Goal: Obtain resource: Download file/media

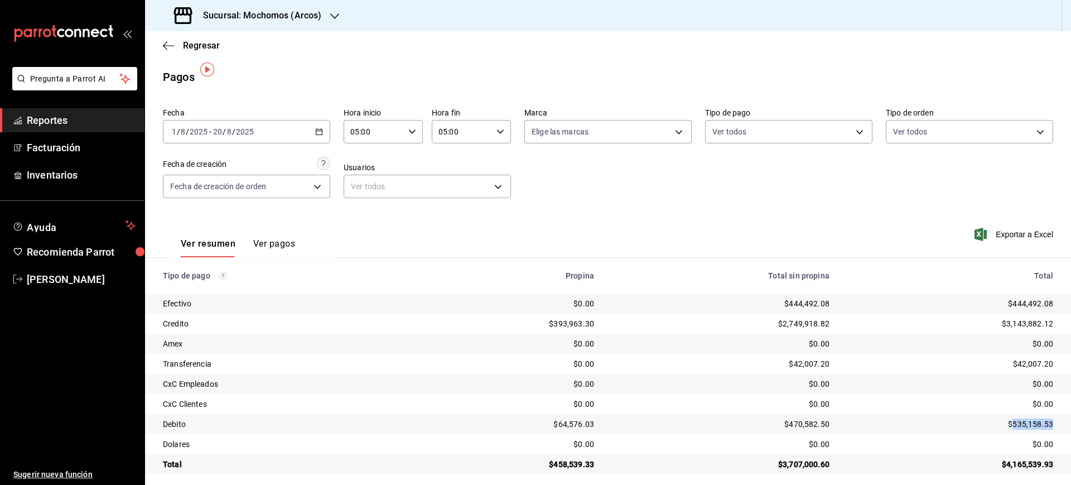
scroll to position [8, 0]
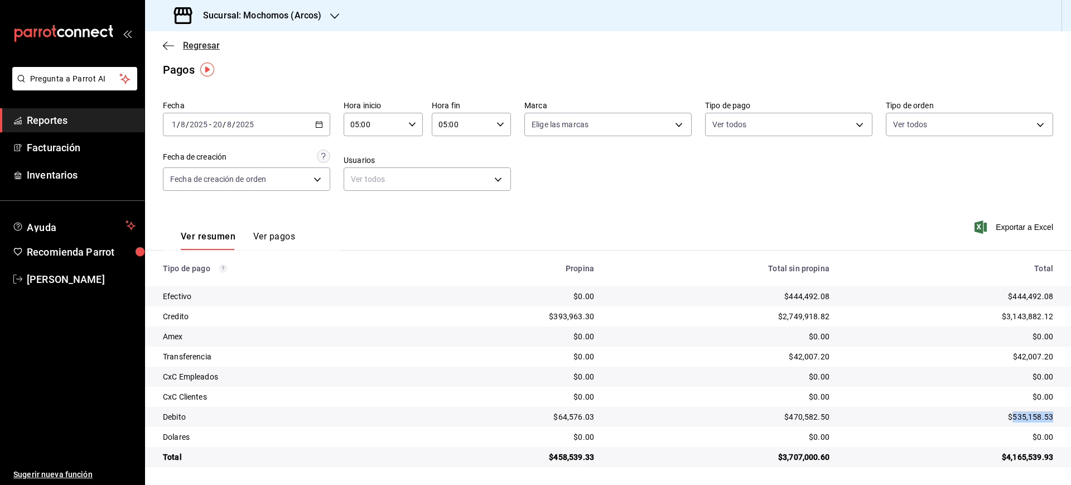
click at [214, 42] on span "Regresar" at bounding box center [201, 45] width 37 height 11
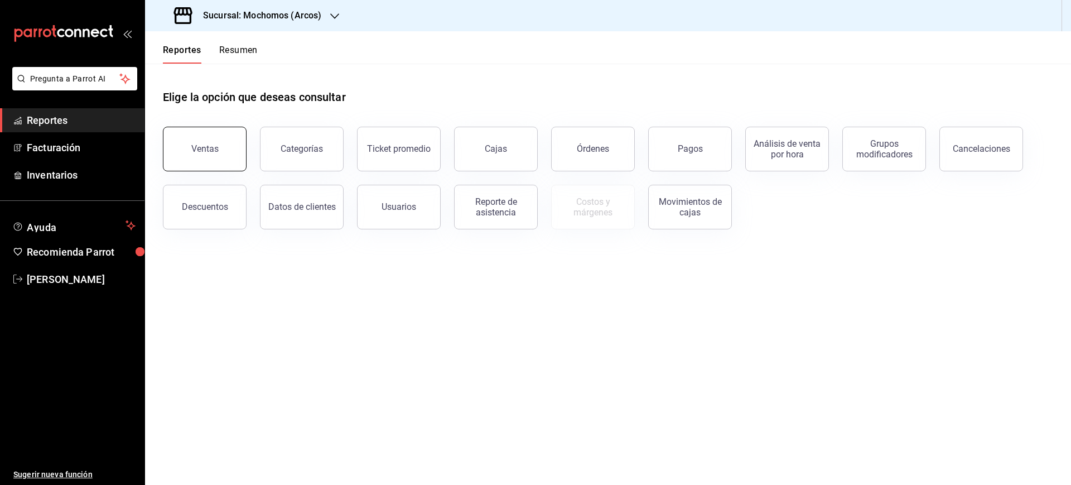
click at [230, 155] on button "Ventas" at bounding box center [205, 149] width 84 height 45
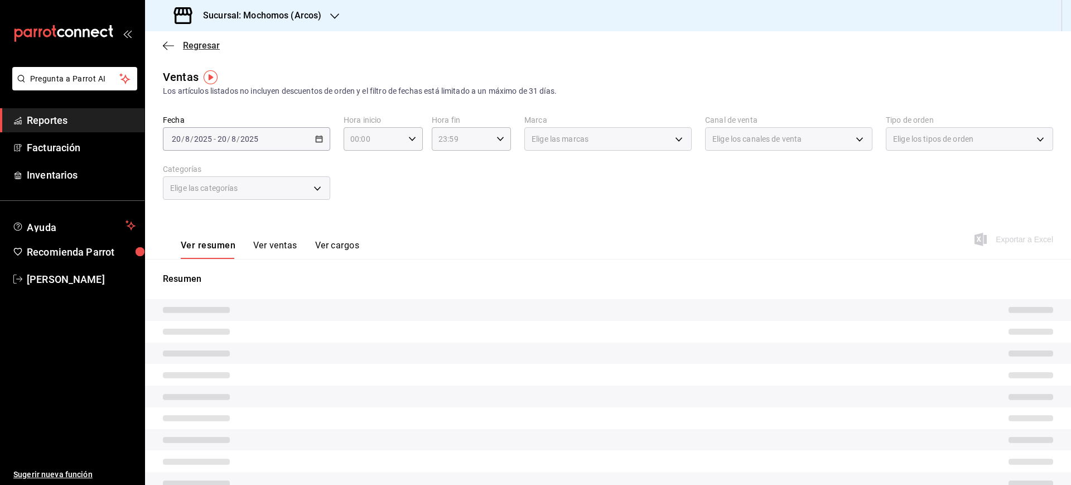
click at [209, 49] on span "Regresar" at bounding box center [201, 45] width 37 height 11
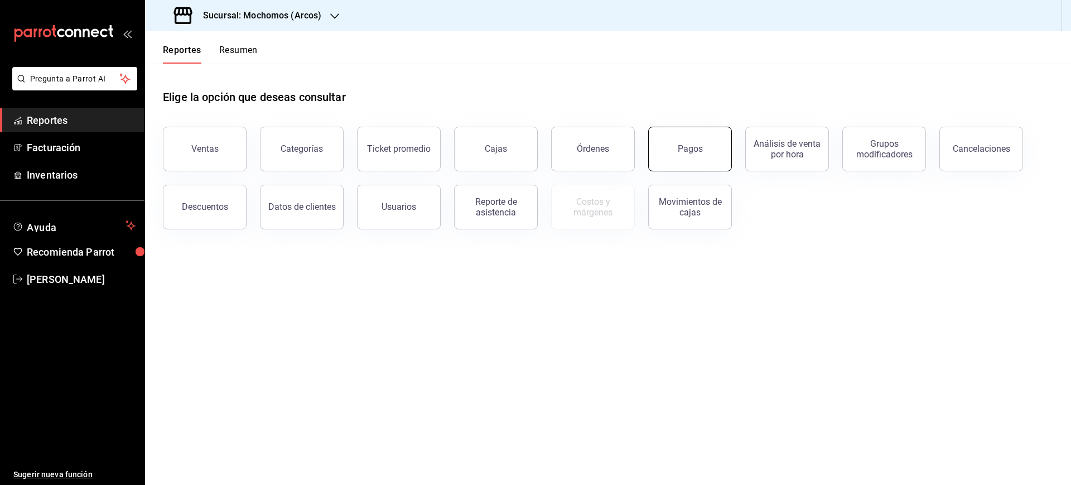
click at [691, 146] on div "Pagos" at bounding box center [690, 148] width 25 height 11
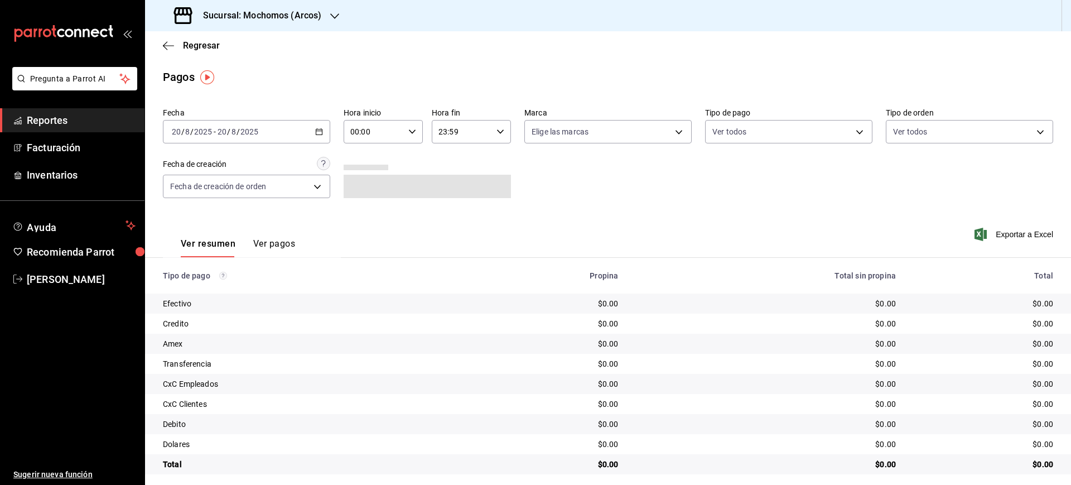
click at [318, 136] on div "[DATE] [DATE] - [DATE] [DATE]" at bounding box center [246, 131] width 167 height 23
click at [211, 295] on span "Rango de fechas" at bounding box center [215, 291] width 86 height 12
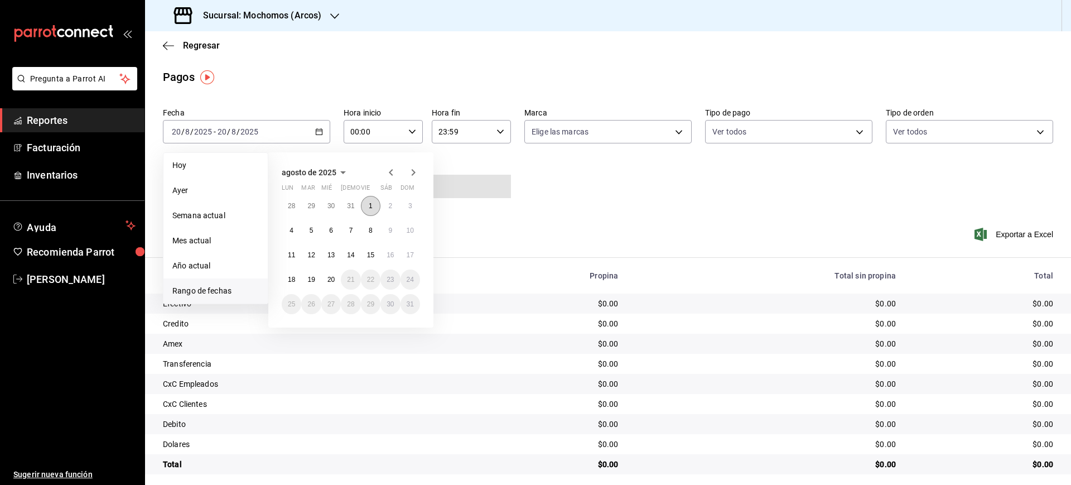
click at [377, 204] on button "1" at bounding box center [371, 206] width 20 height 20
click at [326, 276] on button "20" at bounding box center [331, 279] width 20 height 20
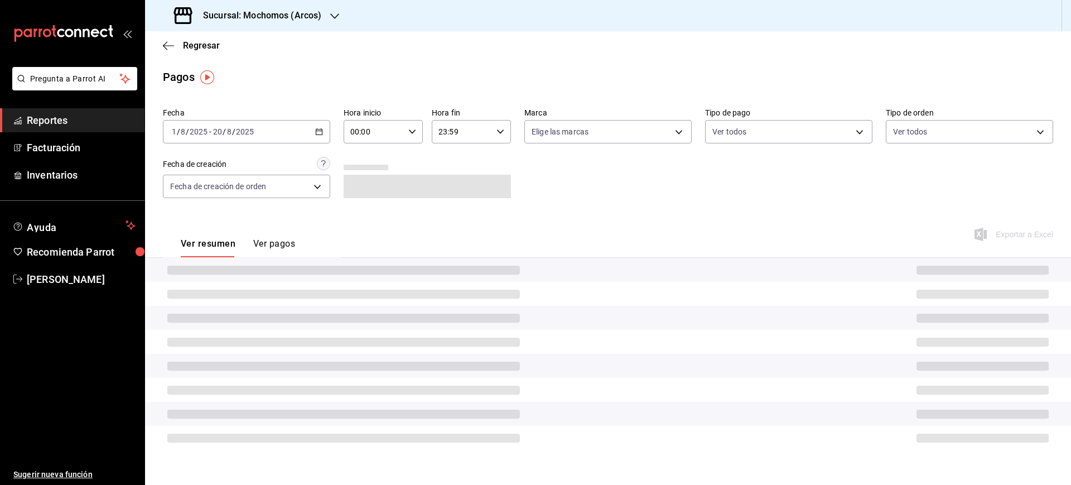
click at [411, 136] on div "00:00 Hora inicio" at bounding box center [383, 131] width 79 height 23
click at [365, 230] on button "05" at bounding box center [363, 224] width 35 height 22
type input "05:00"
click at [470, 135] on div at bounding box center [535, 242] width 1071 height 485
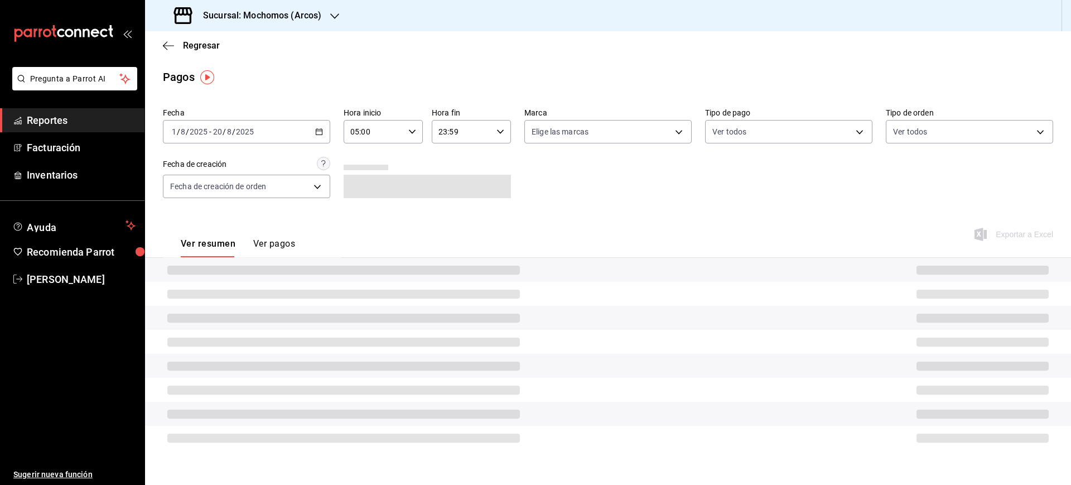
click at [494, 133] on div "23:59 Hora fin" at bounding box center [471, 131] width 79 height 23
click at [453, 167] on button "05" at bounding box center [451, 159] width 35 height 22
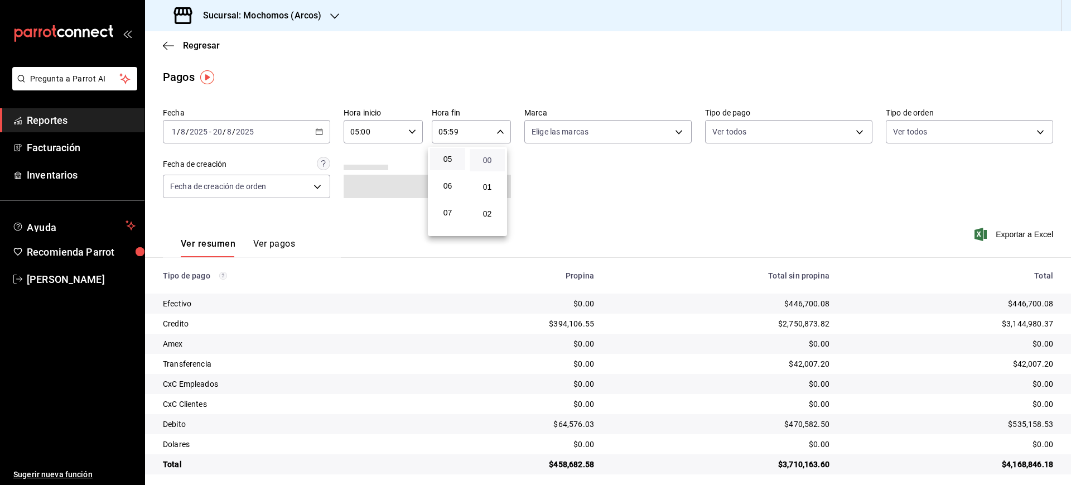
click at [493, 160] on span "00" at bounding box center [487, 160] width 22 height 9
type input "05:00"
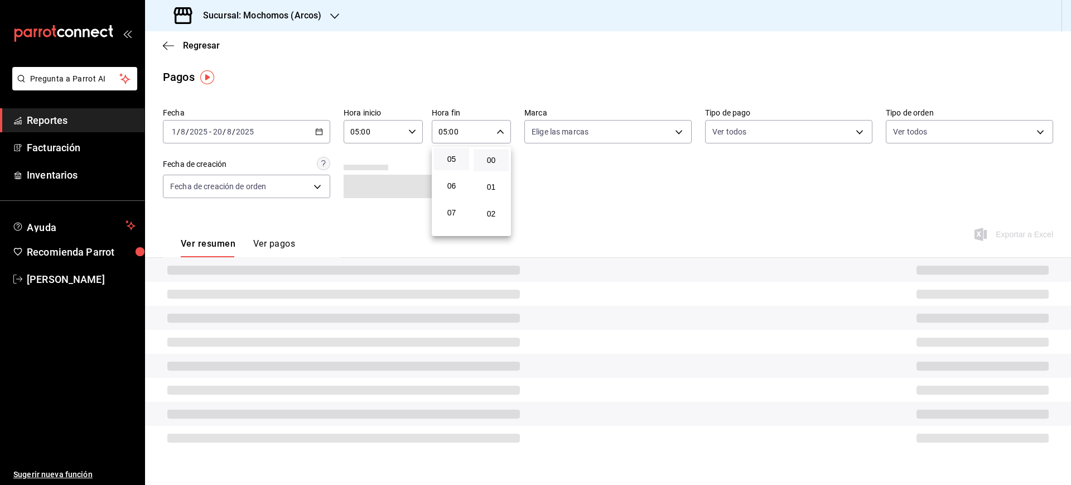
click at [895, 158] on div at bounding box center [535, 242] width 1071 height 485
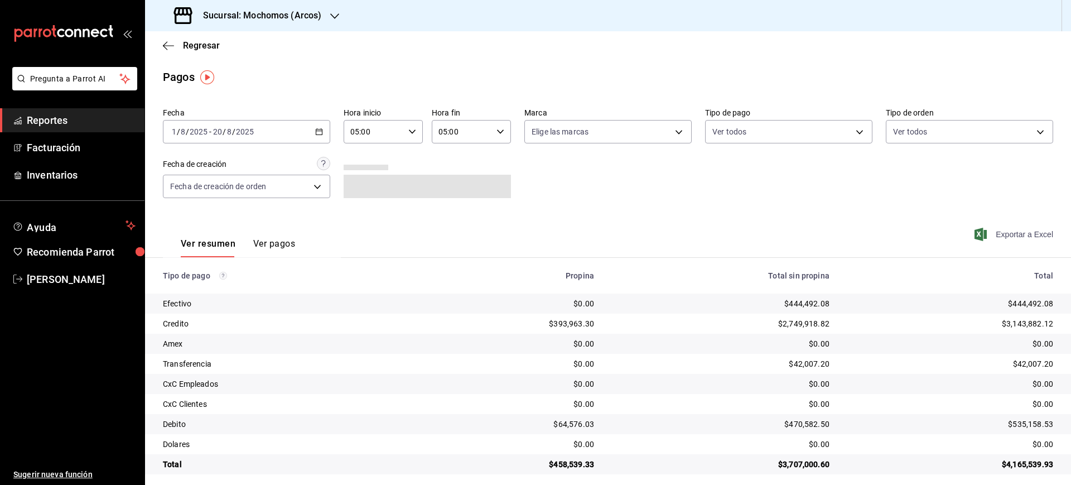
click at [991, 234] on span "Exportar a Excel" at bounding box center [1015, 234] width 76 height 13
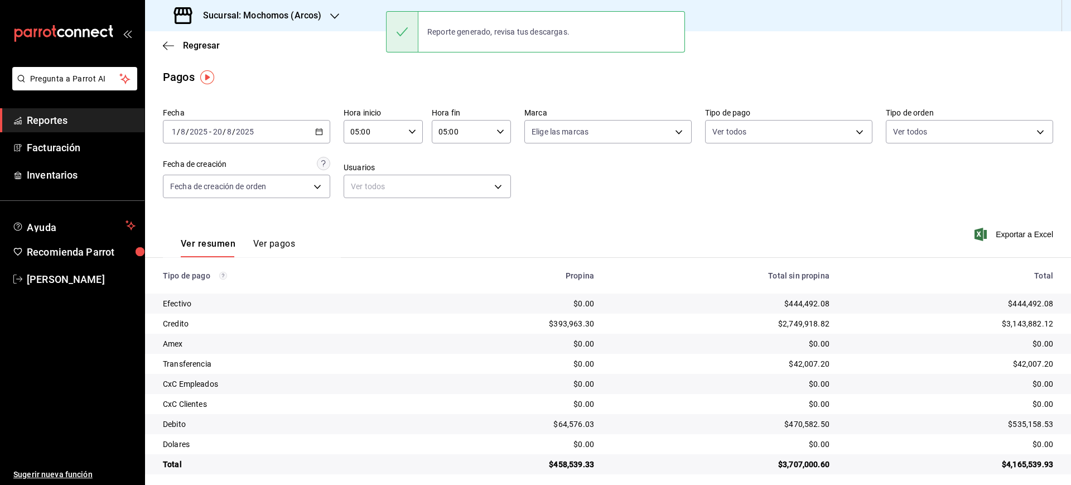
click at [293, 18] on h3 "Sucursal: Mochomos (Arcos)" at bounding box center [257, 15] width 127 height 13
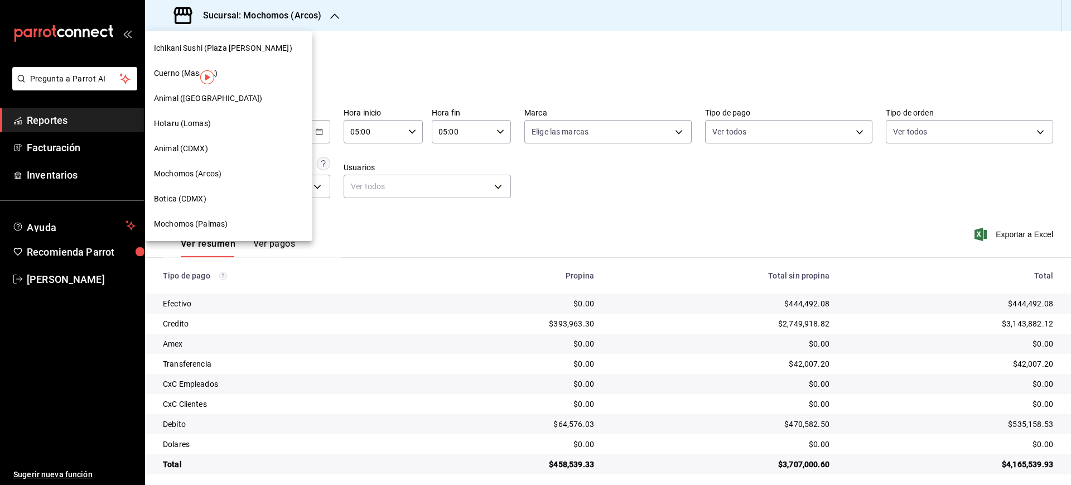
click at [219, 200] on div "Botica (CDMX)" at bounding box center [229, 199] width 150 height 12
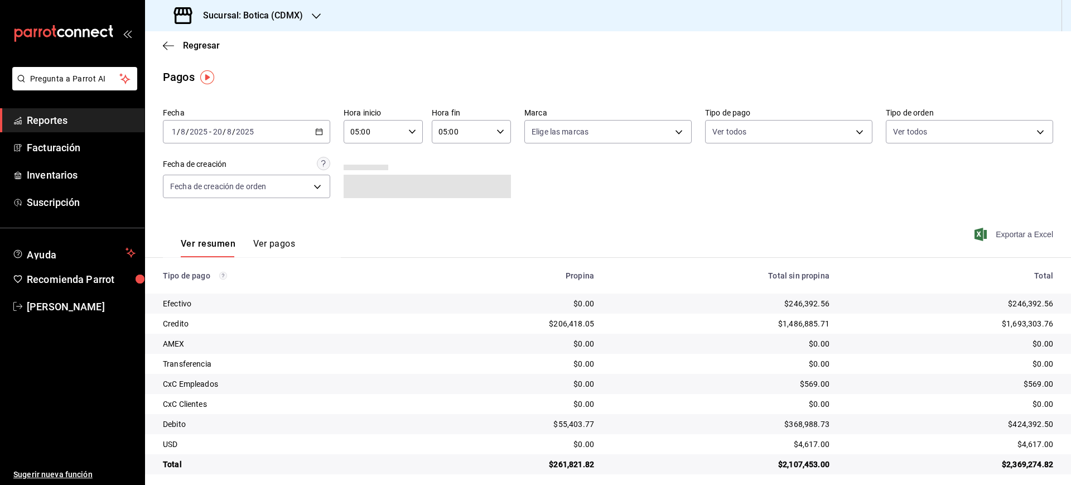
click at [1005, 233] on span "Exportar a Excel" at bounding box center [1015, 234] width 76 height 13
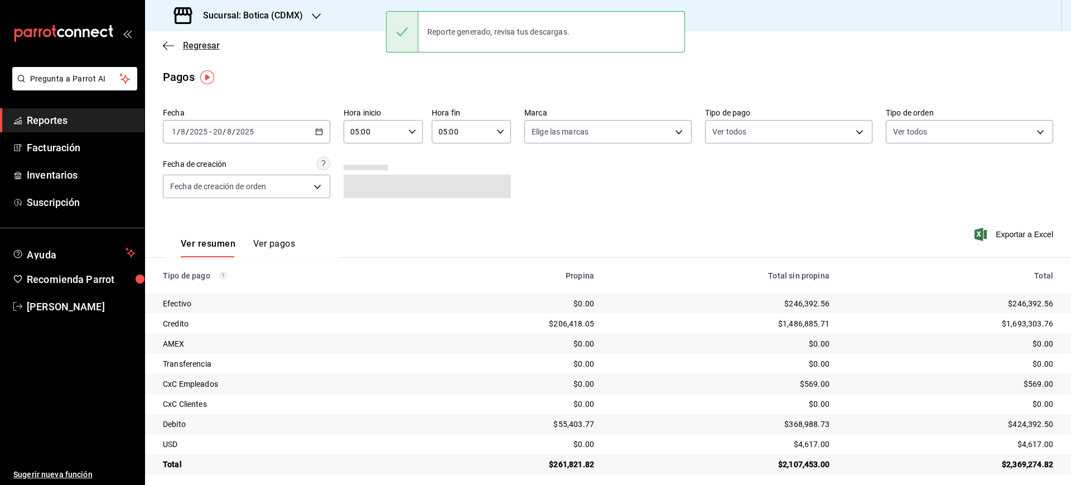
click at [206, 44] on span "Regresar" at bounding box center [201, 45] width 37 height 11
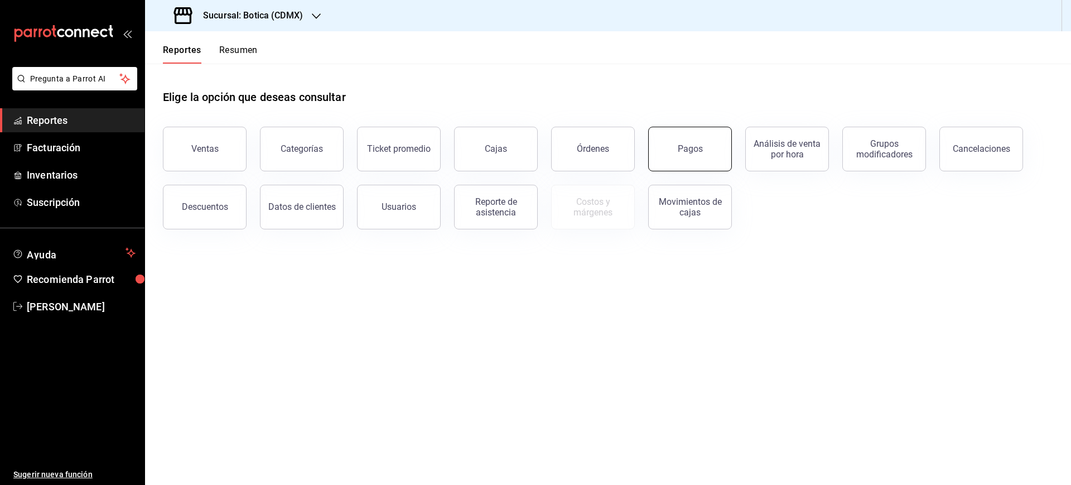
click at [665, 149] on button "Pagos" at bounding box center [690, 149] width 84 height 45
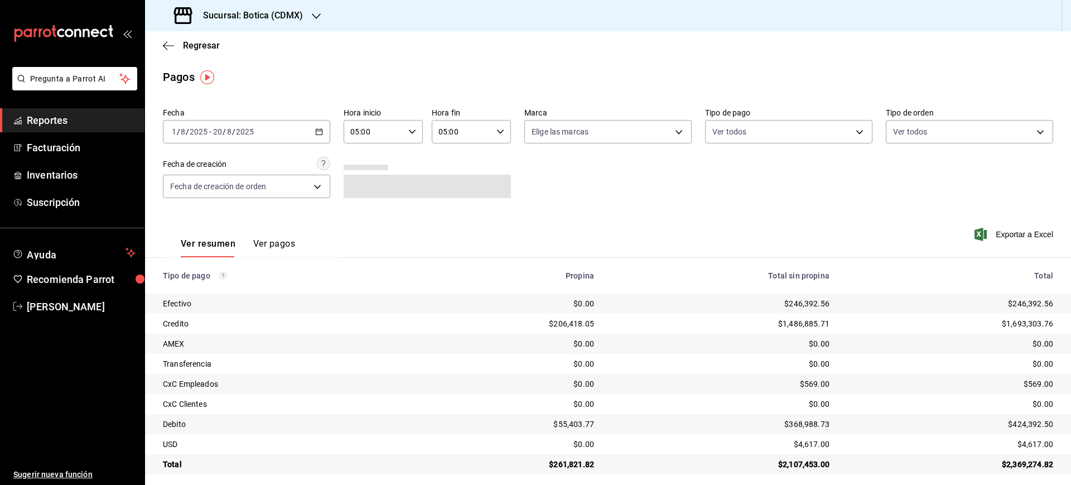
click at [320, 122] on div "[DATE] [DATE] - [DATE] [DATE]" at bounding box center [246, 131] width 167 height 23
click at [216, 288] on span "Rango de fechas" at bounding box center [215, 291] width 86 height 12
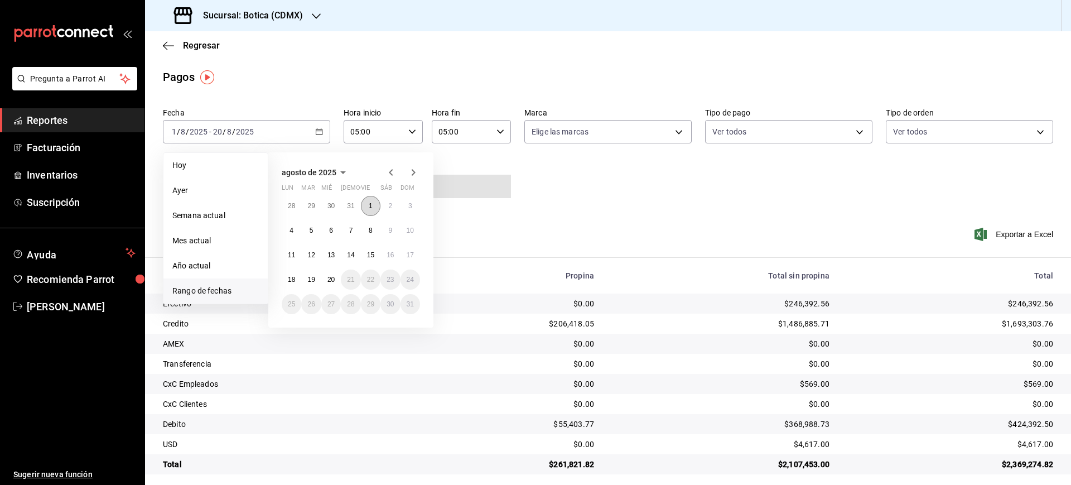
click at [369, 208] on abbr "1" at bounding box center [371, 206] width 4 height 8
click at [328, 283] on button "20" at bounding box center [331, 279] width 20 height 20
type input "00:00"
type input "23:59"
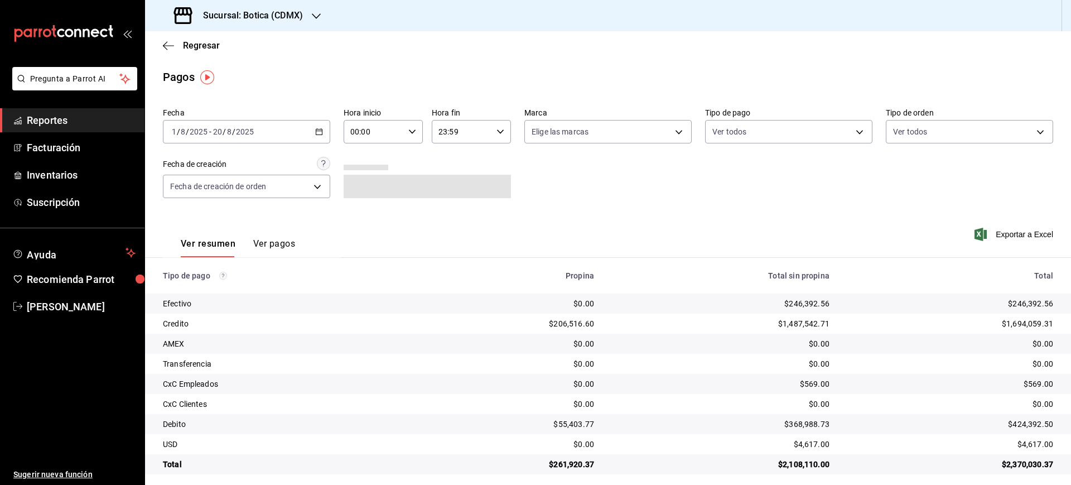
click at [497, 128] on icon "button" at bounding box center [501, 132] width 8 height 8
click at [413, 137] on div at bounding box center [535, 242] width 1071 height 485
click at [409, 133] on icon "button" at bounding box center [412, 132] width 8 height 8
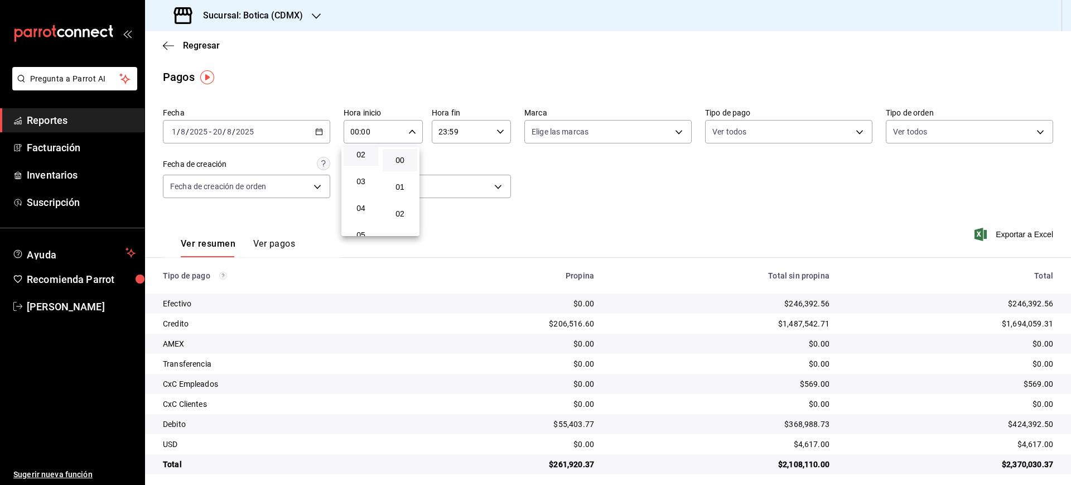
scroll to position [70, 0]
click at [365, 217] on button "05" at bounding box center [361, 224] width 35 height 22
type input "05:00"
click at [482, 146] on div at bounding box center [535, 242] width 1071 height 485
click at [497, 133] on icon "button" at bounding box center [501, 132] width 8 height 8
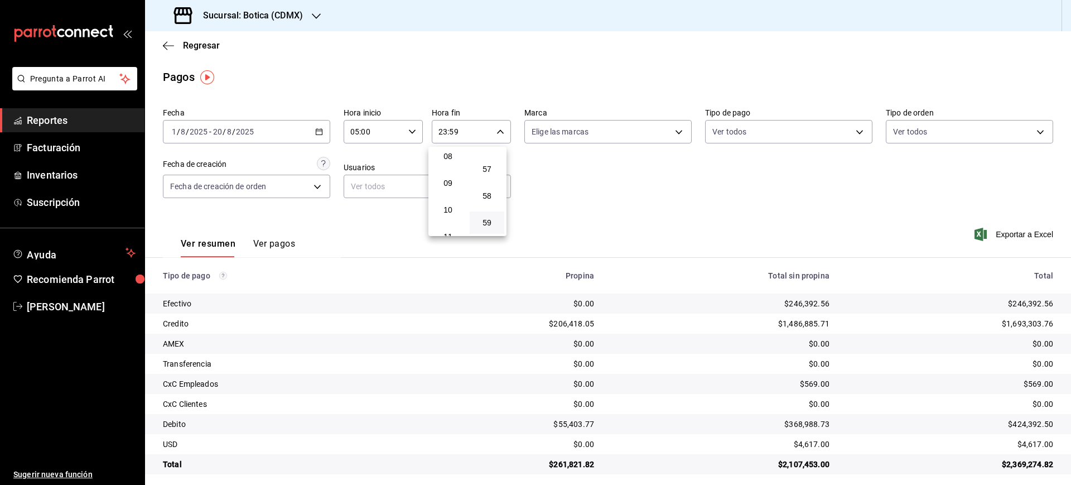
scroll to position [135, 0]
click at [450, 167] on button "05" at bounding box center [448, 159] width 35 height 22
click at [493, 168] on button "00" at bounding box center [491, 160] width 35 height 22
type input "05:00"
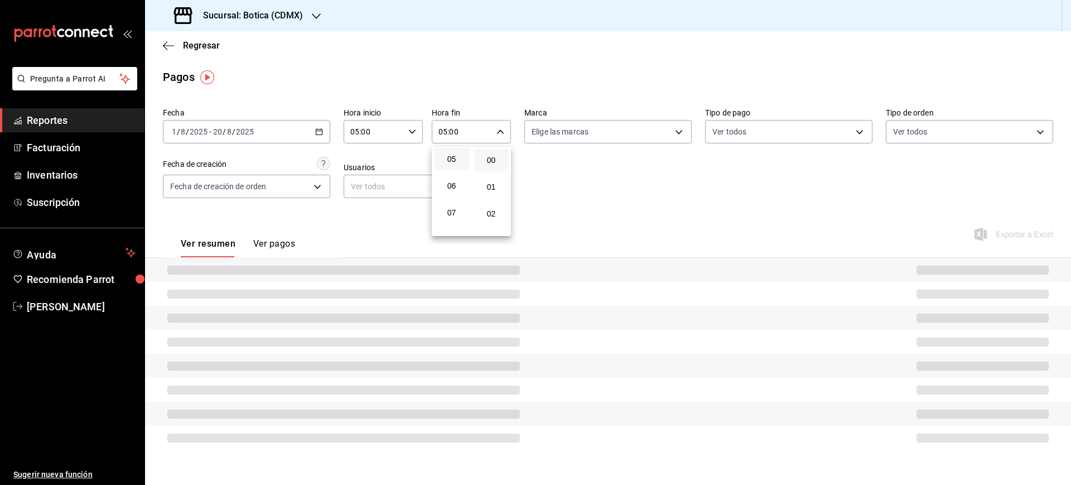
click at [658, 187] on div at bounding box center [535, 242] width 1071 height 485
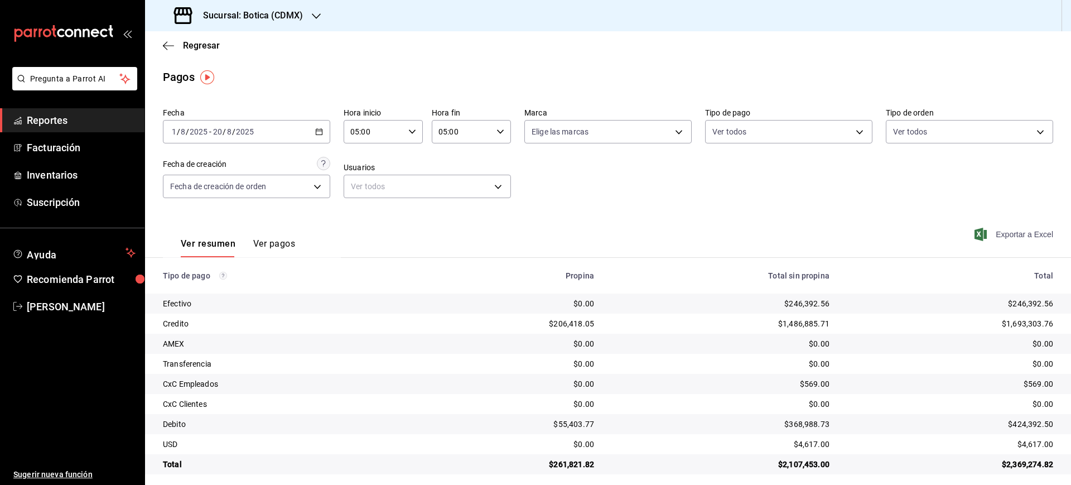
click at [1012, 234] on span "Exportar a Excel" at bounding box center [1015, 234] width 76 height 13
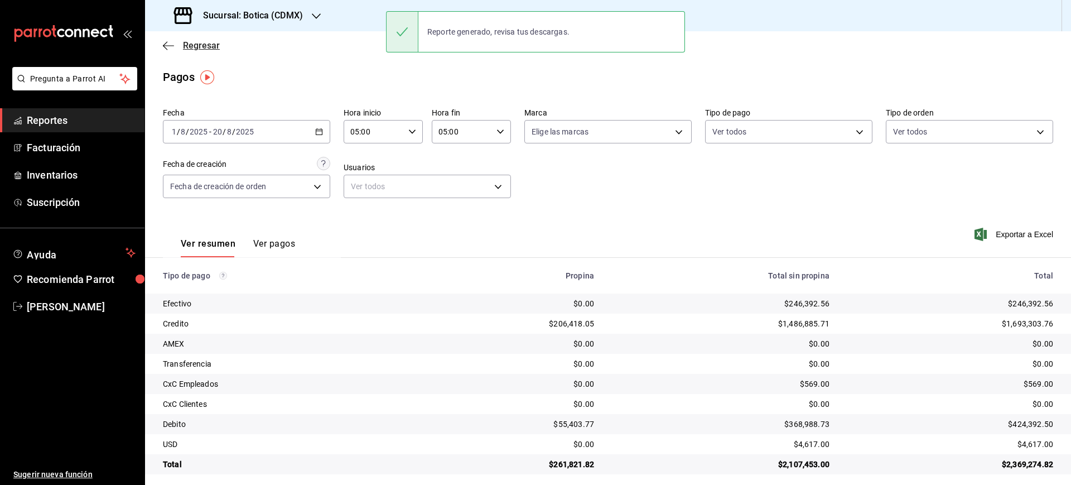
click at [197, 43] on span "Regresar" at bounding box center [201, 45] width 37 height 11
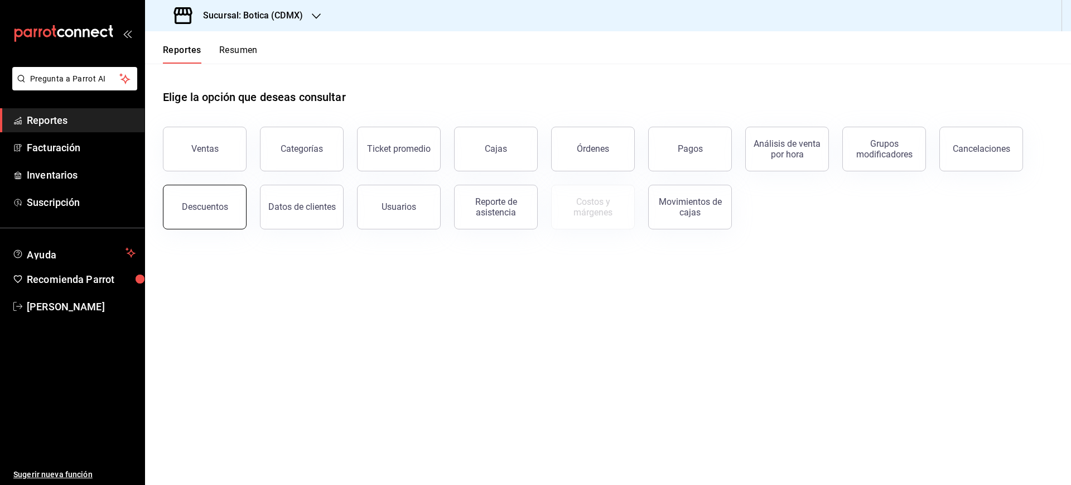
click at [234, 224] on button "Descuentos" at bounding box center [205, 207] width 84 height 45
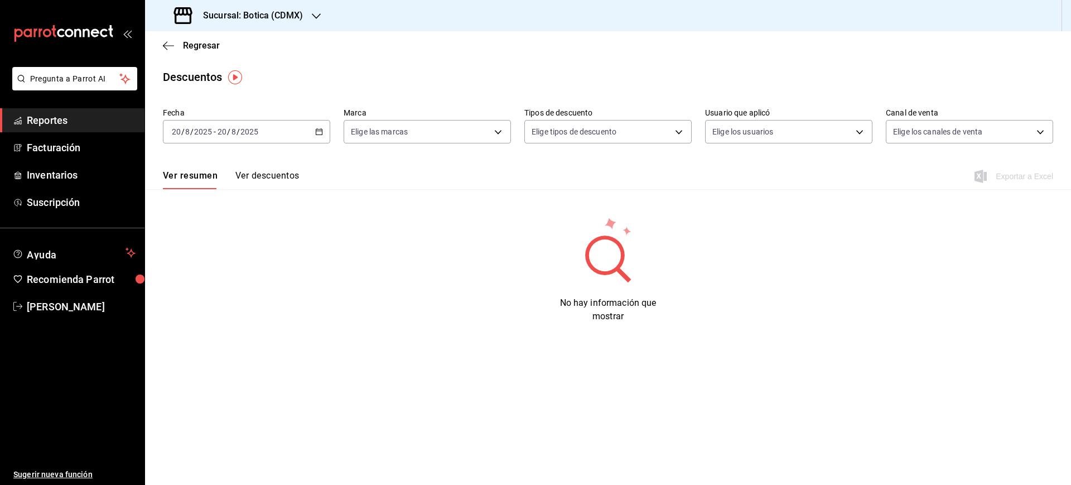
click at [311, 137] on div "[DATE] [DATE] - [DATE] [DATE]" at bounding box center [246, 131] width 167 height 23
click at [208, 286] on span "Rango de fechas" at bounding box center [215, 291] width 86 height 12
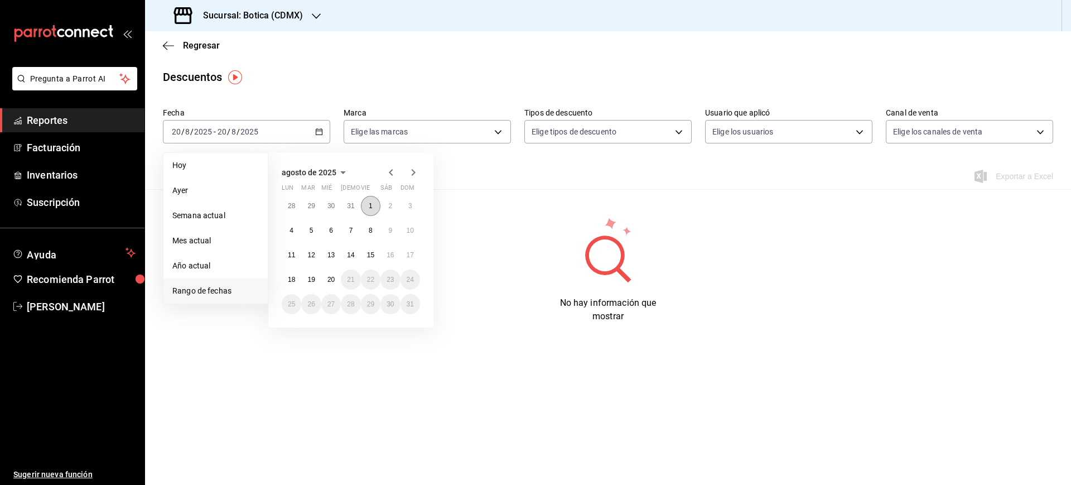
click at [364, 201] on button "1" at bounding box center [371, 206] width 20 height 20
click at [330, 276] on abbr "20" at bounding box center [330, 280] width 7 height 8
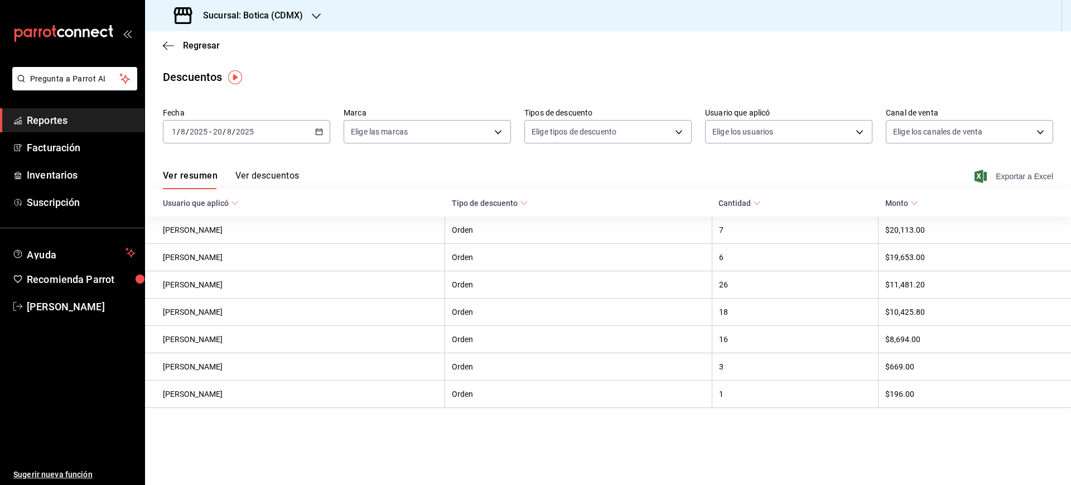
click at [1020, 177] on span "Exportar a Excel" at bounding box center [1015, 176] width 76 height 13
click at [206, 50] on span "Regresar" at bounding box center [201, 45] width 37 height 11
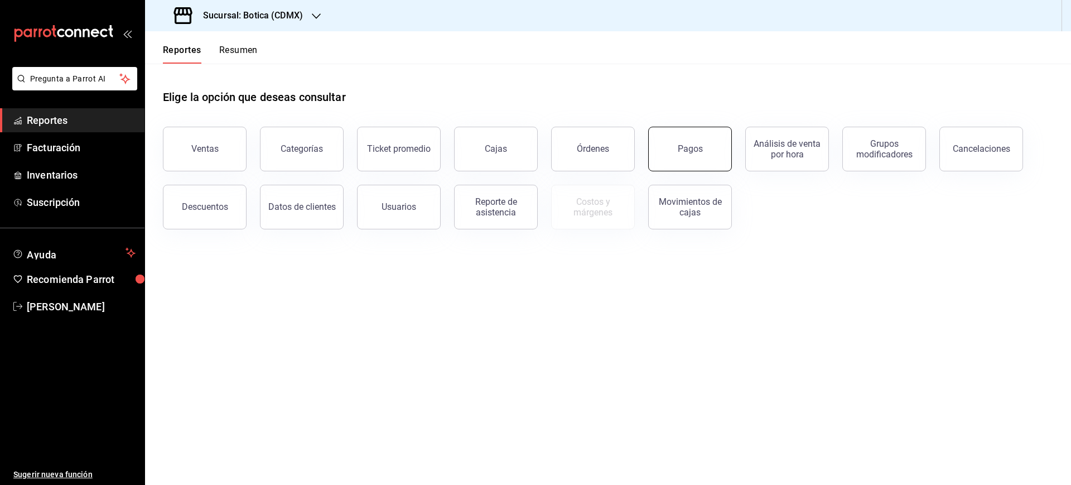
click at [674, 152] on button "Pagos" at bounding box center [690, 149] width 84 height 45
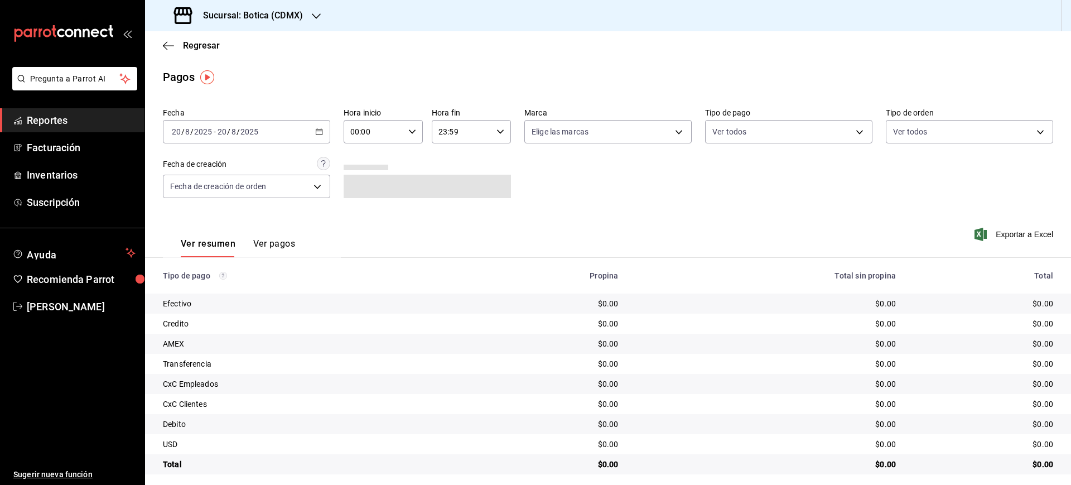
click at [268, 131] on div "[DATE] [DATE] - [DATE] [DATE]" at bounding box center [246, 131] width 167 height 23
click at [208, 286] on span "Rango de fechas" at bounding box center [215, 291] width 86 height 12
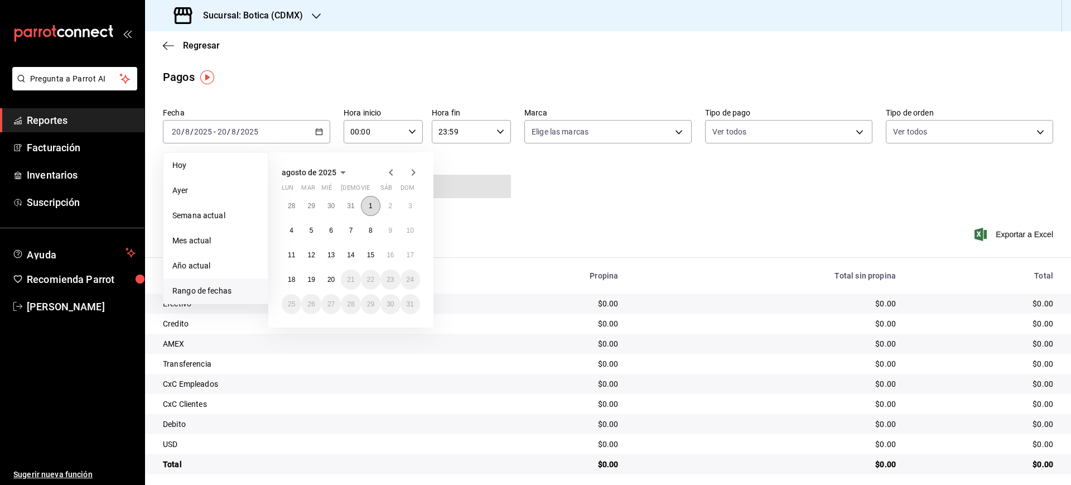
click at [372, 211] on button "1" at bounding box center [371, 206] width 20 height 20
click at [335, 277] on button "20" at bounding box center [331, 279] width 20 height 20
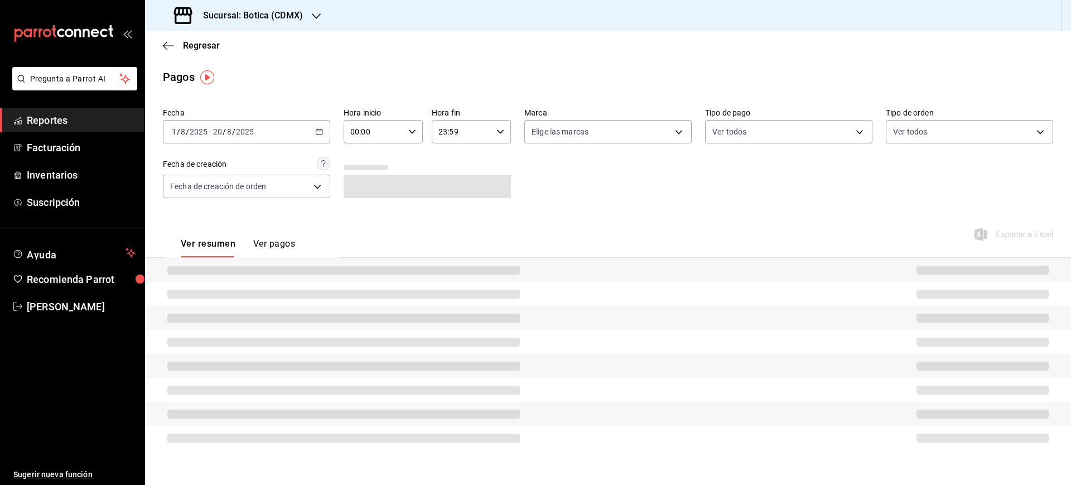
click at [417, 134] on div "00:00 Hora inicio" at bounding box center [383, 131] width 79 height 23
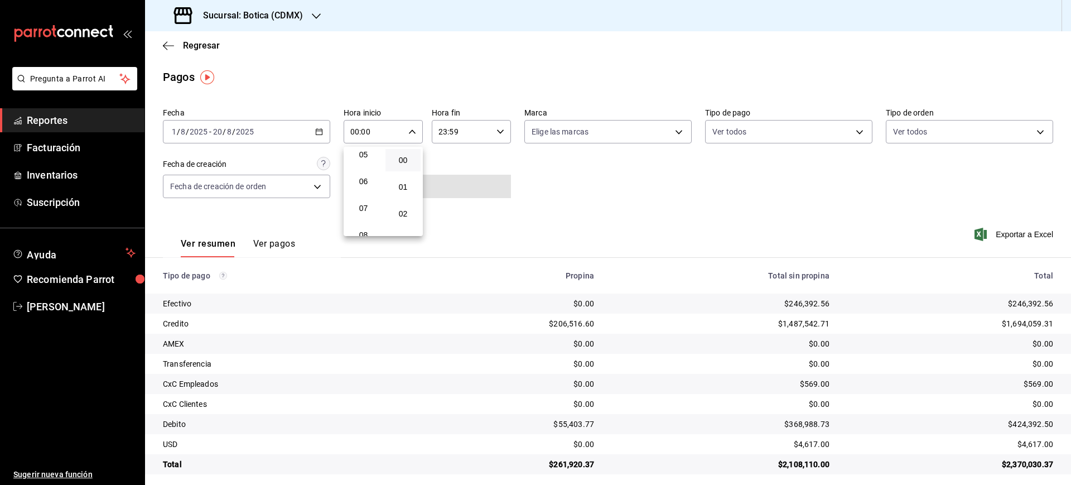
click at [361, 168] on div "06" at bounding box center [364, 181] width 40 height 27
click at [361, 163] on button "05" at bounding box center [363, 154] width 35 height 22
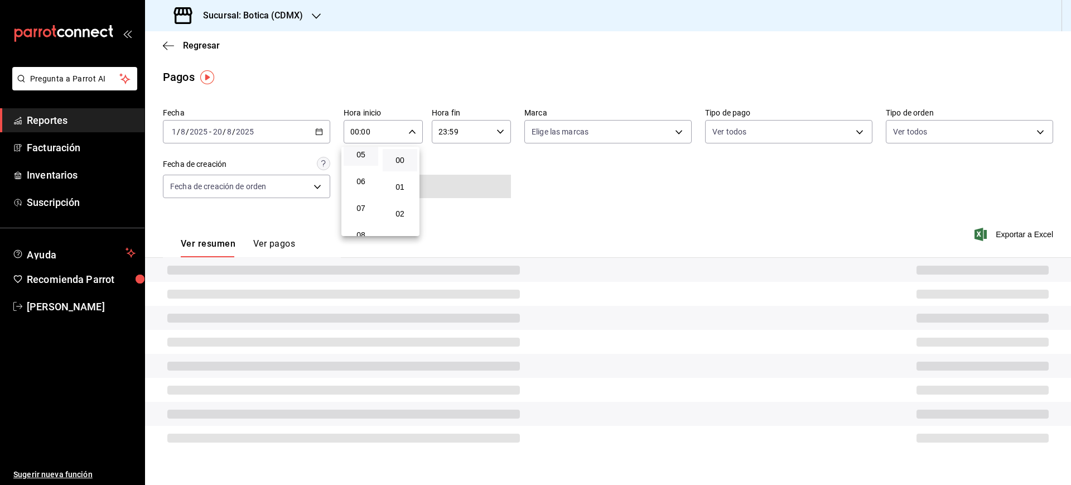
type input "05:00"
click at [498, 126] on div at bounding box center [535, 242] width 1071 height 485
click at [499, 135] on icon "button" at bounding box center [501, 132] width 8 height 8
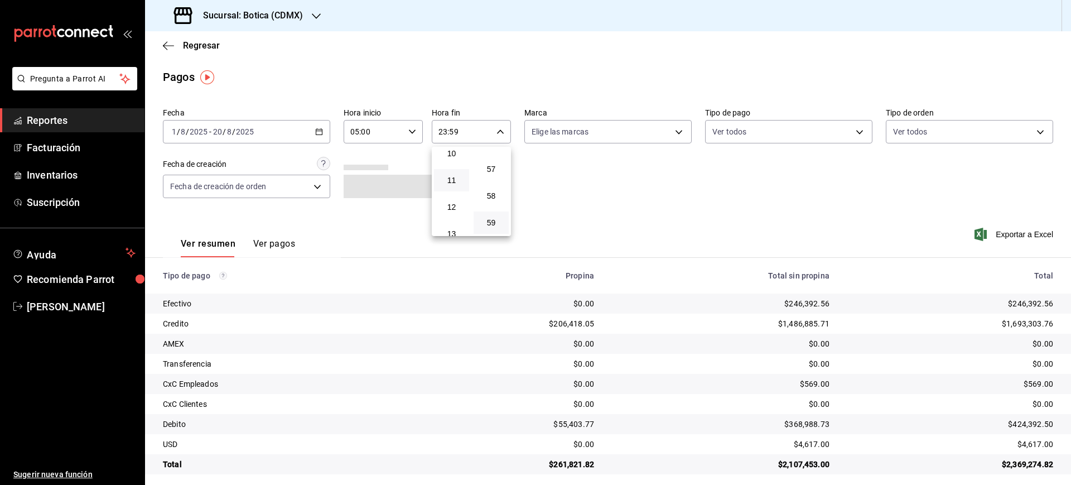
scroll to position [135, 0]
drag, startPoint x: 456, startPoint y: 162, endPoint x: 489, endPoint y: 169, distance: 34.1
click at [455, 162] on span "05" at bounding box center [452, 159] width 22 height 9
click at [495, 157] on span "00" at bounding box center [491, 160] width 22 height 9
type input "05:00"
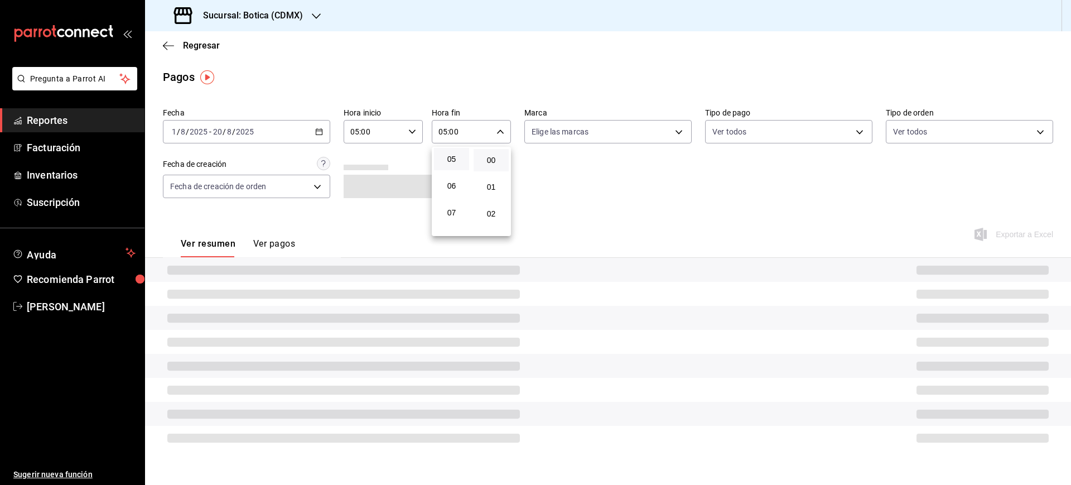
drag, startPoint x: 638, startPoint y: 199, endPoint x: 666, endPoint y: 194, distance: 28.4
click at [639, 200] on div at bounding box center [535, 242] width 1071 height 485
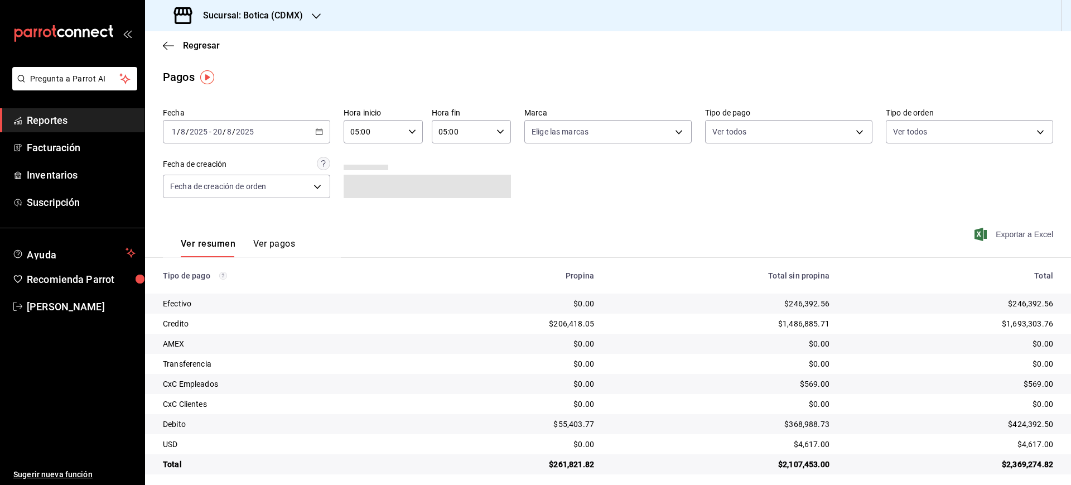
click at [1011, 235] on span "Exportar a Excel" at bounding box center [1015, 234] width 76 height 13
click at [213, 49] on span "Regresar" at bounding box center [201, 45] width 37 height 11
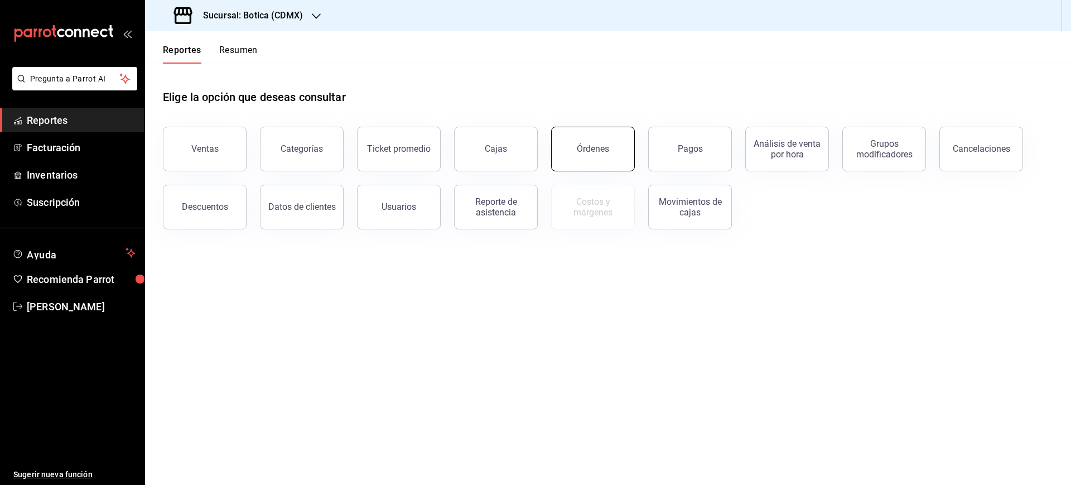
click at [596, 141] on button "Órdenes" at bounding box center [593, 149] width 84 height 45
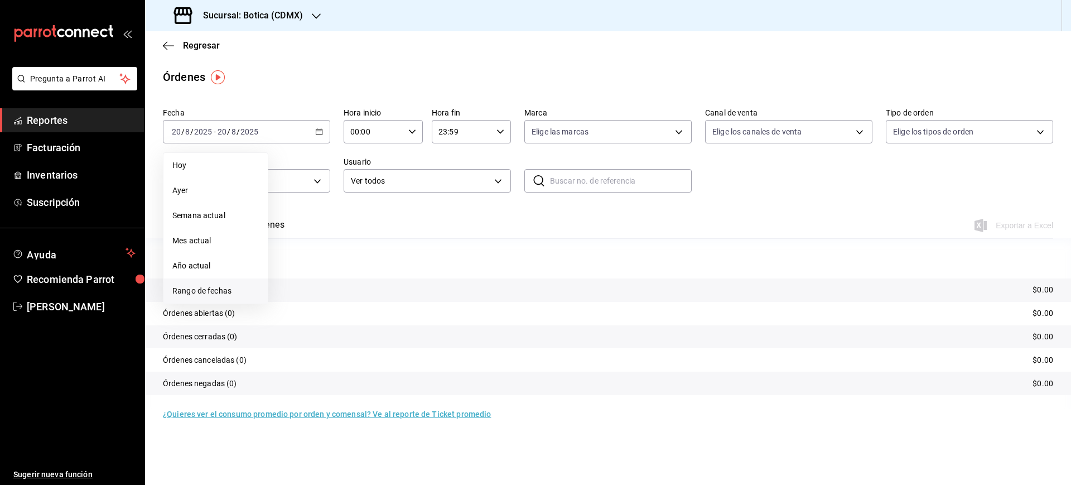
click at [234, 293] on span "Rango de fechas" at bounding box center [215, 291] width 86 height 12
click at [375, 210] on button "1" at bounding box center [371, 206] width 20 height 20
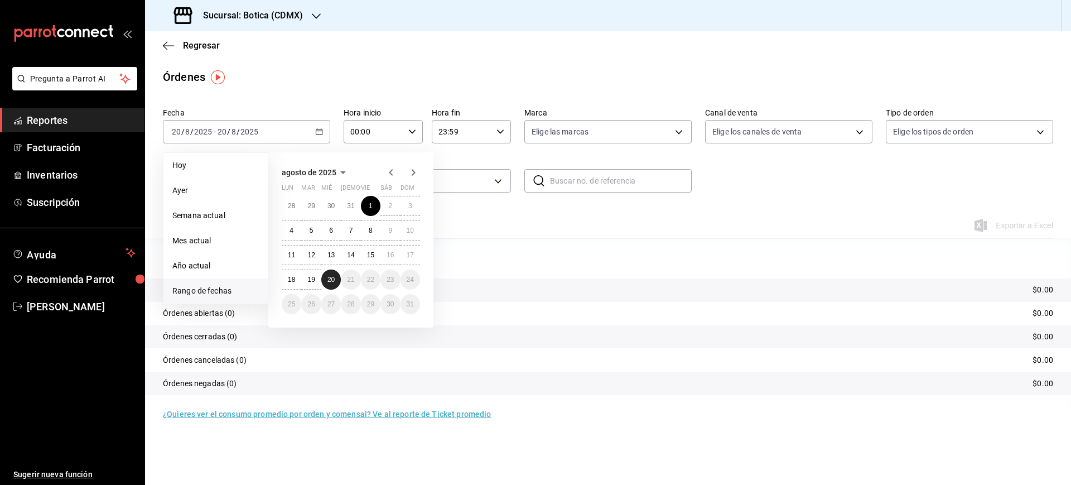
click at [335, 287] on button "20" at bounding box center [331, 279] width 20 height 20
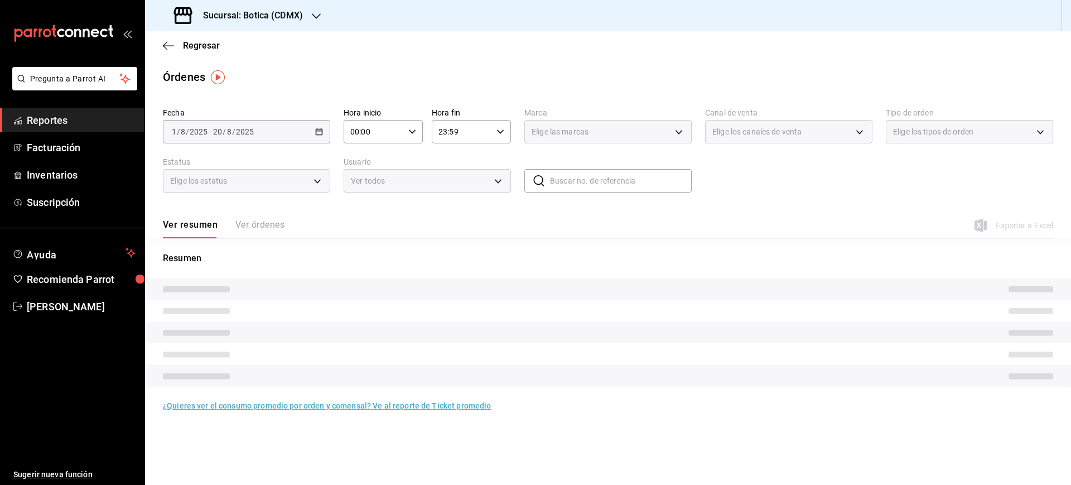
click at [417, 137] on div "00:00 Hora inicio" at bounding box center [383, 131] width 79 height 23
click at [364, 166] on div "05" at bounding box center [364, 154] width 40 height 27
click at [364, 158] on span "05" at bounding box center [364, 154] width 22 height 9
type input "05:00"
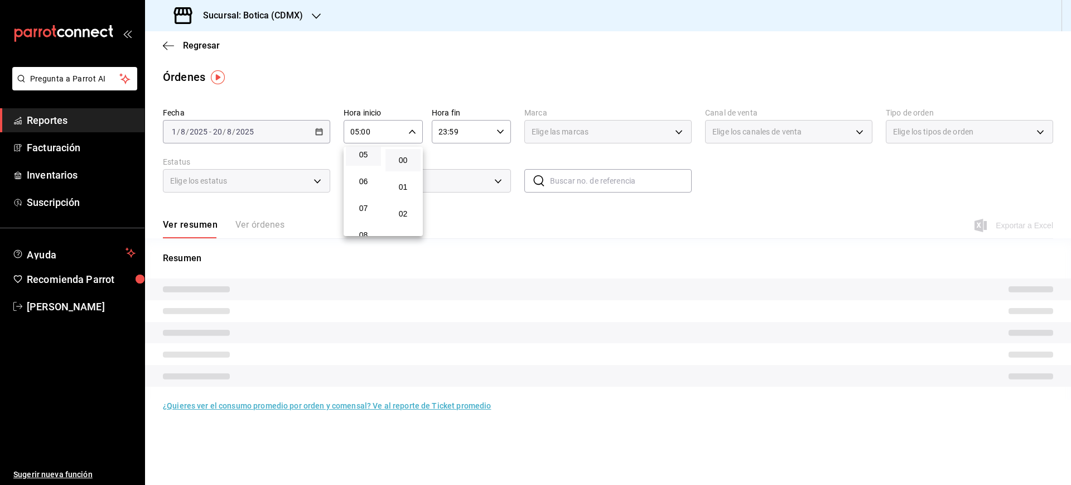
click at [500, 137] on div at bounding box center [535, 242] width 1071 height 485
click at [503, 134] on icon "button" at bounding box center [501, 132] width 8 height 8
click at [453, 168] on button "05" at bounding box center [451, 159] width 35 height 22
click at [495, 155] on button "00" at bounding box center [491, 160] width 35 height 22
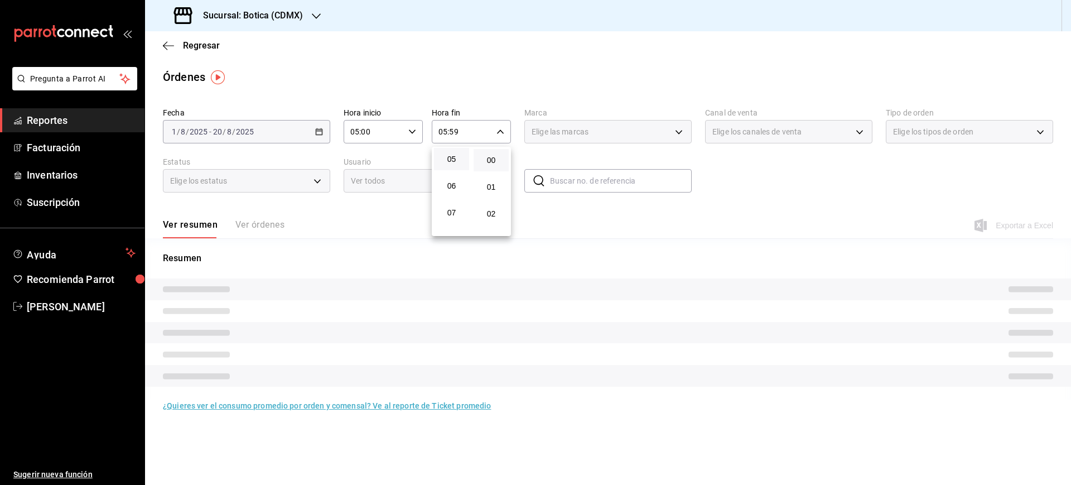
type input "05:00"
click at [491, 162] on span "00" at bounding box center [491, 160] width 22 height 9
click at [796, 201] on div at bounding box center [535, 242] width 1071 height 485
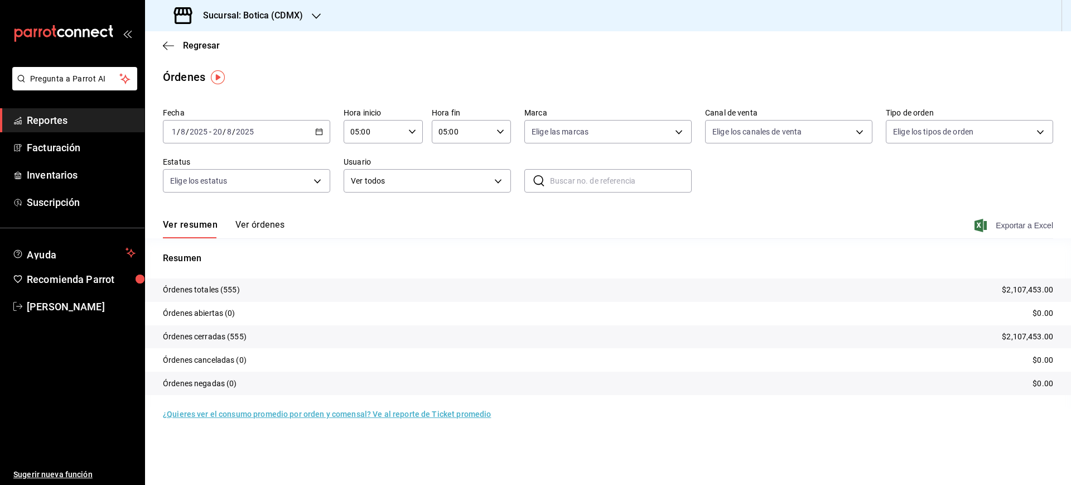
click at [1028, 221] on span "Exportar a Excel" at bounding box center [1015, 225] width 76 height 13
click at [297, 143] on div "Fecha [DATE] [DATE] - [DATE] [DATE] Hora inicio 05:00 Hora inicio Hora fin 05:0…" at bounding box center [608, 154] width 890 height 103
drag, startPoint x: 777, startPoint y: 332, endPoint x: 766, endPoint y: 316, distance: 18.9
click at [777, 331] on tr "Órdenes cerradas (555) $2,107,453.00" at bounding box center [608, 336] width 926 height 23
click at [203, 50] on span "Regresar" at bounding box center [201, 45] width 37 height 11
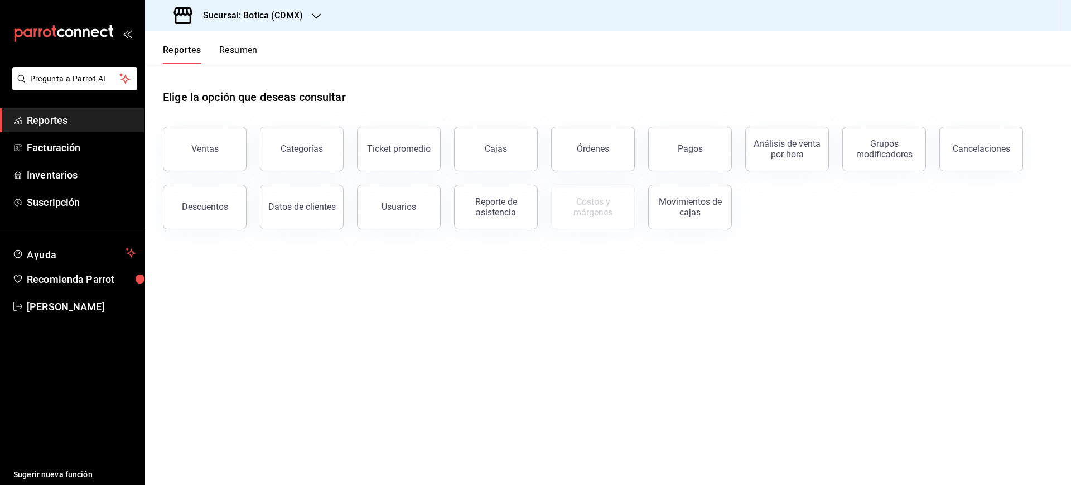
click at [740, 137] on div "Análisis de venta por hora" at bounding box center [780, 142] width 97 height 58
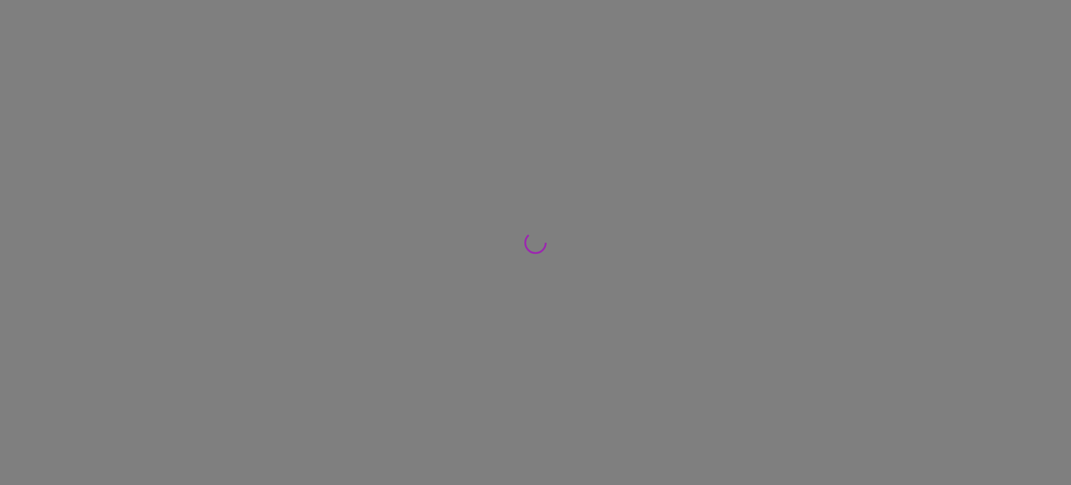
click at [721, 134] on div at bounding box center [535, 242] width 1071 height 485
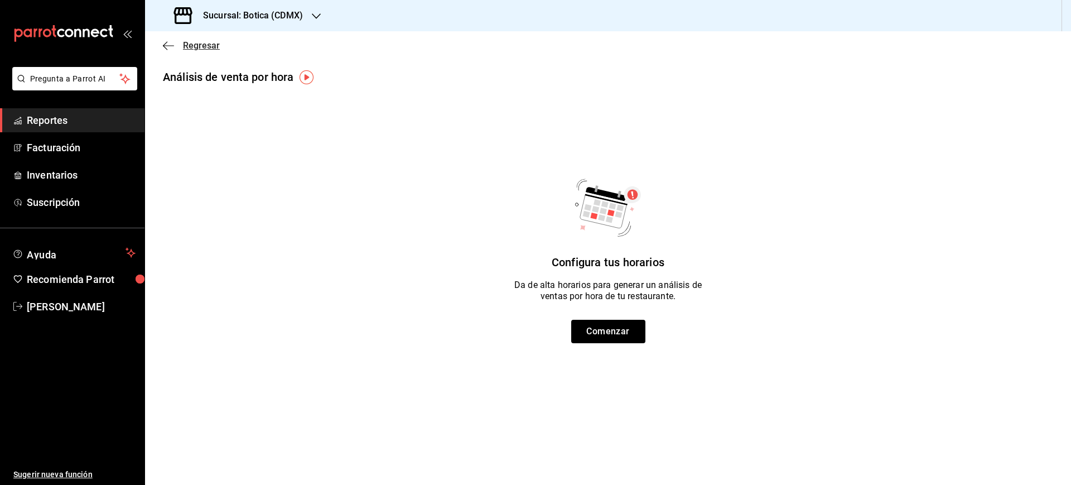
click at [189, 42] on span "Regresar" at bounding box center [201, 45] width 37 height 11
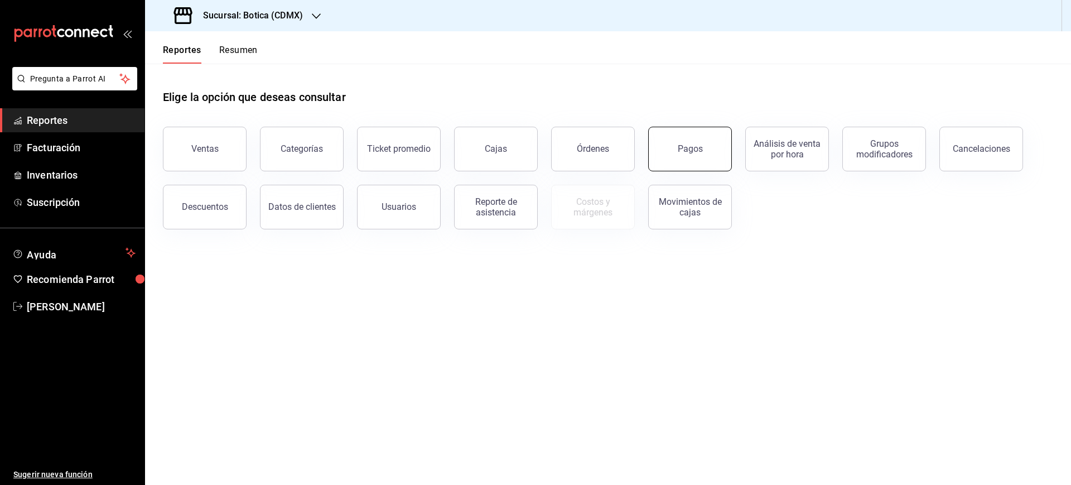
click at [695, 157] on button "Pagos" at bounding box center [690, 149] width 84 height 45
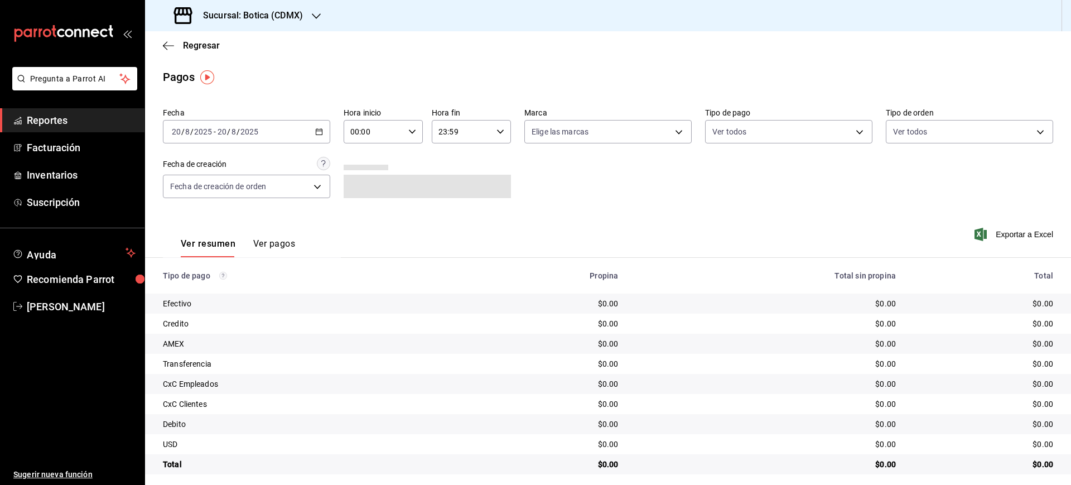
click at [324, 132] on div "[DATE] [DATE] - [DATE] [DATE]" at bounding box center [246, 131] width 167 height 23
click at [218, 287] on span "Rango de fechas" at bounding box center [215, 291] width 86 height 12
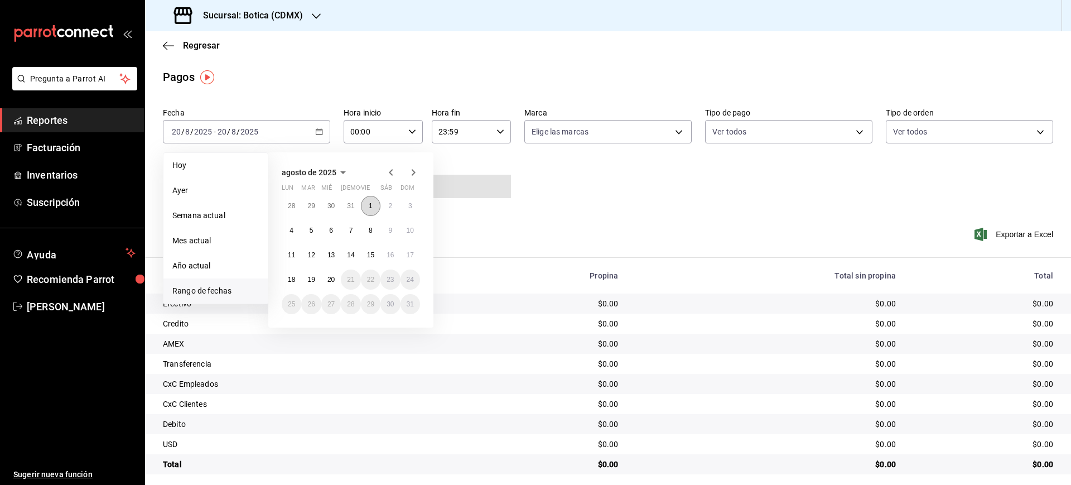
click at [374, 200] on button "1" at bounding box center [371, 206] width 20 height 20
click at [334, 273] on button "20" at bounding box center [331, 279] width 20 height 20
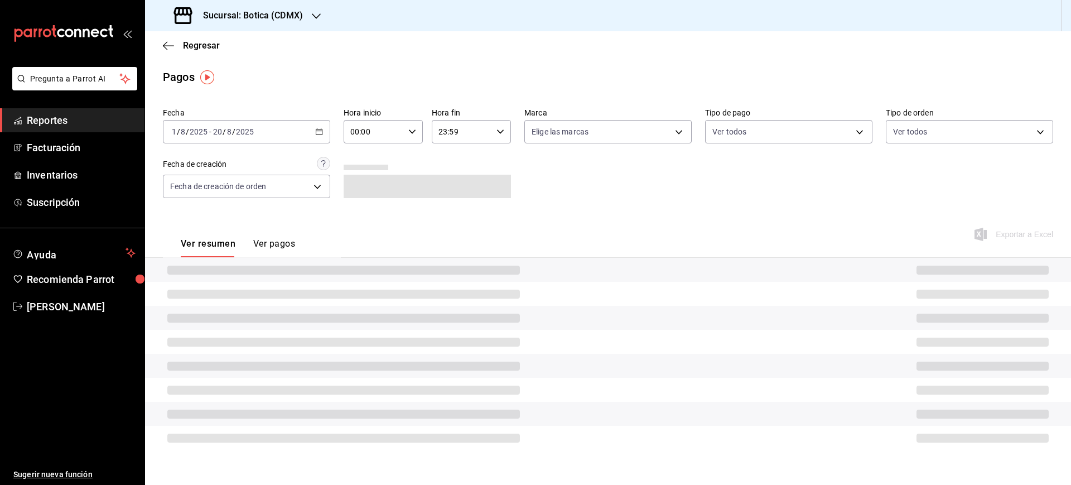
click at [417, 126] on div "00:00 Hora inicio" at bounding box center [383, 131] width 79 height 23
click at [368, 224] on span "05" at bounding box center [364, 224] width 22 height 9
type input "05:00"
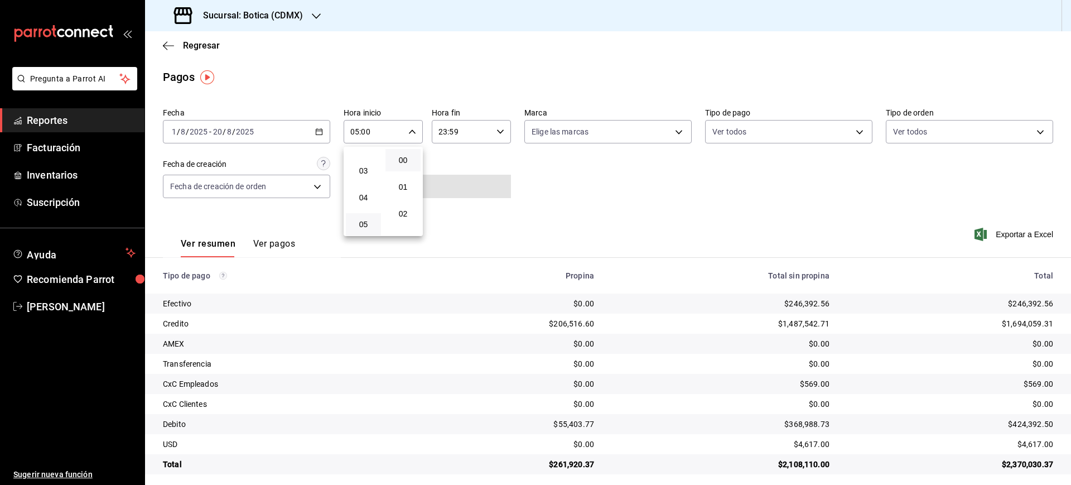
click at [496, 127] on div at bounding box center [535, 242] width 1071 height 485
click at [497, 132] on \(Stroke\) "button" at bounding box center [500, 131] width 7 height 4
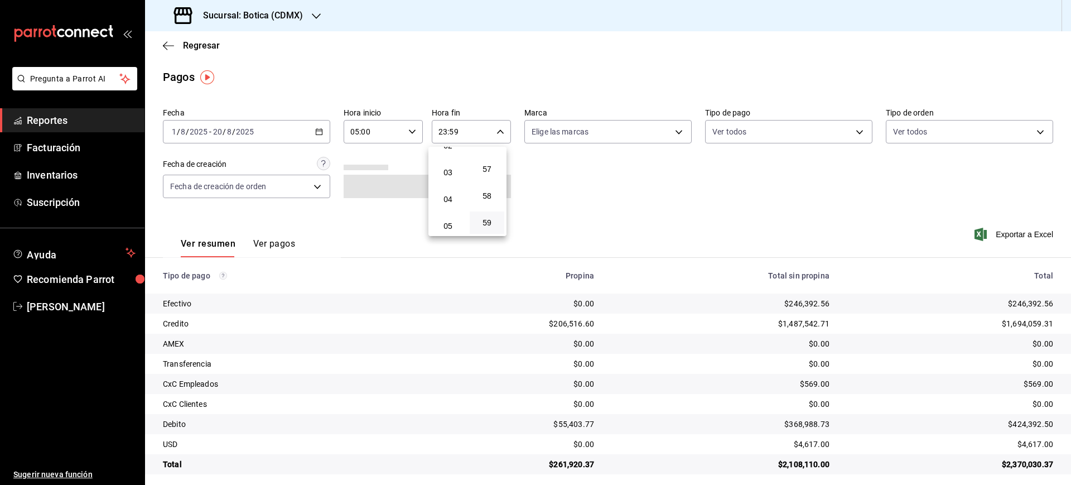
scroll to position [65, 0]
click at [447, 222] on button "05" at bounding box center [448, 229] width 35 height 22
click at [490, 161] on span "00" at bounding box center [491, 160] width 22 height 9
type input "05:00"
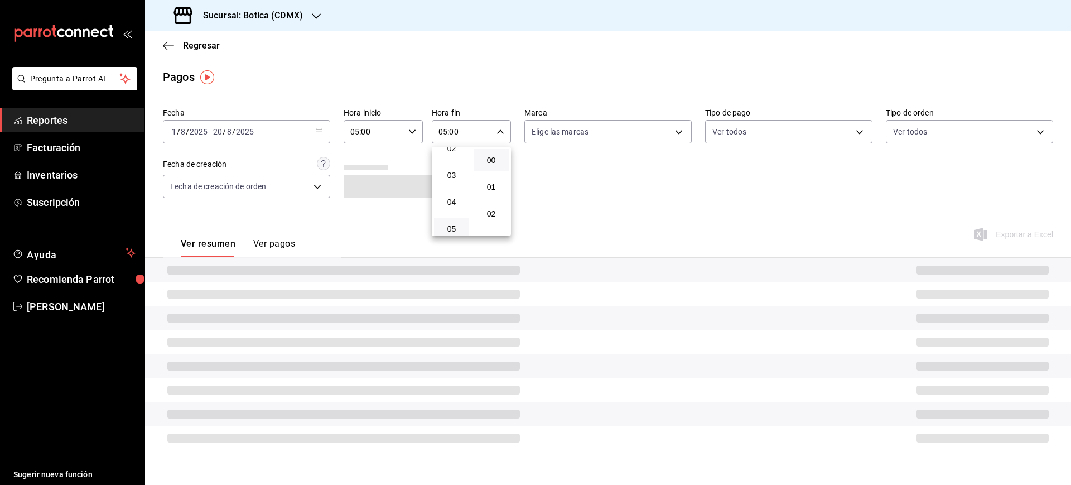
click at [643, 170] on div at bounding box center [535, 242] width 1071 height 485
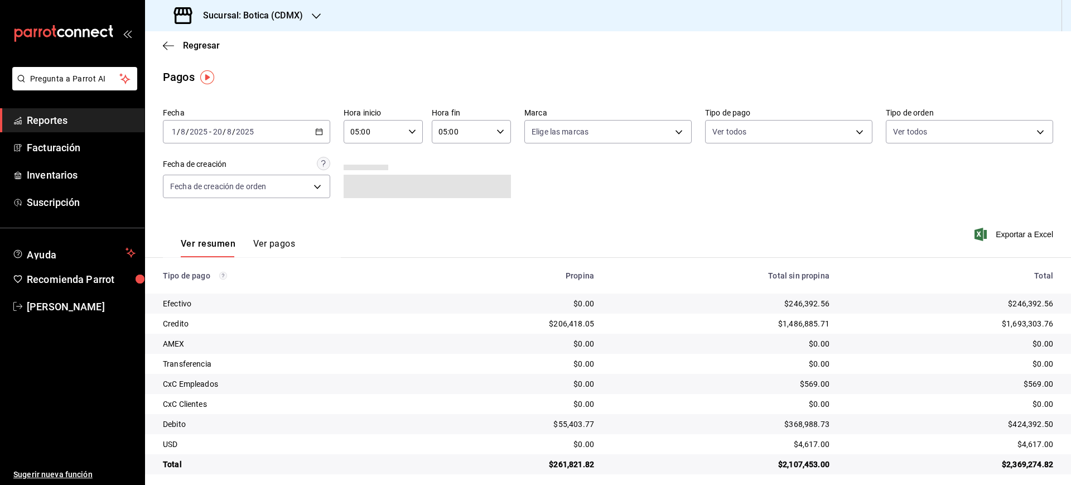
scroll to position [8, 0]
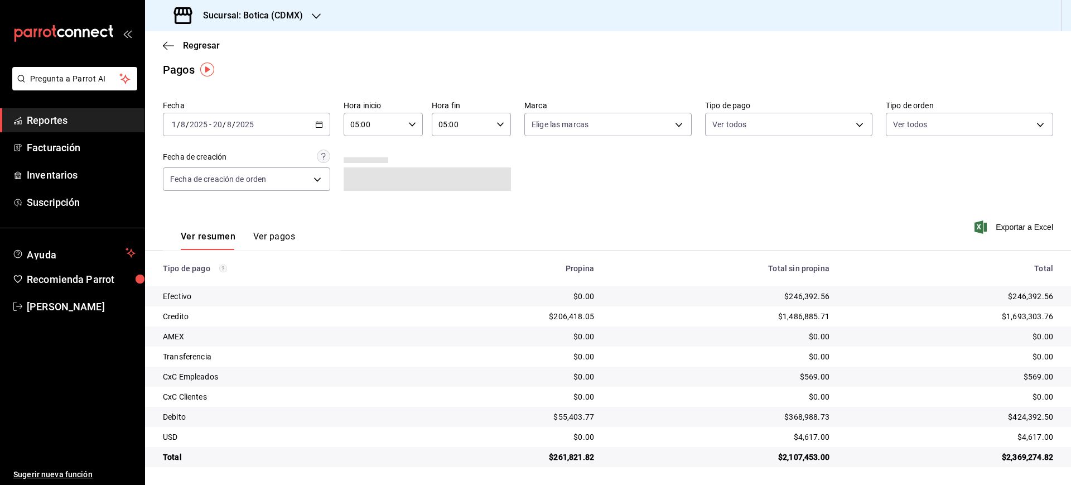
click at [847, 196] on div "Fecha [DATE] [DATE] - [DATE] [DATE] Hora inicio 05:00 Hora inicio Hora fin 05:0…" at bounding box center [608, 150] width 890 height 108
click at [1020, 376] on div "$569.00" at bounding box center [950, 376] width 206 height 11
click at [1024, 417] on div "$424,392.50" at bounding box center [950, 416] width 206 height 11
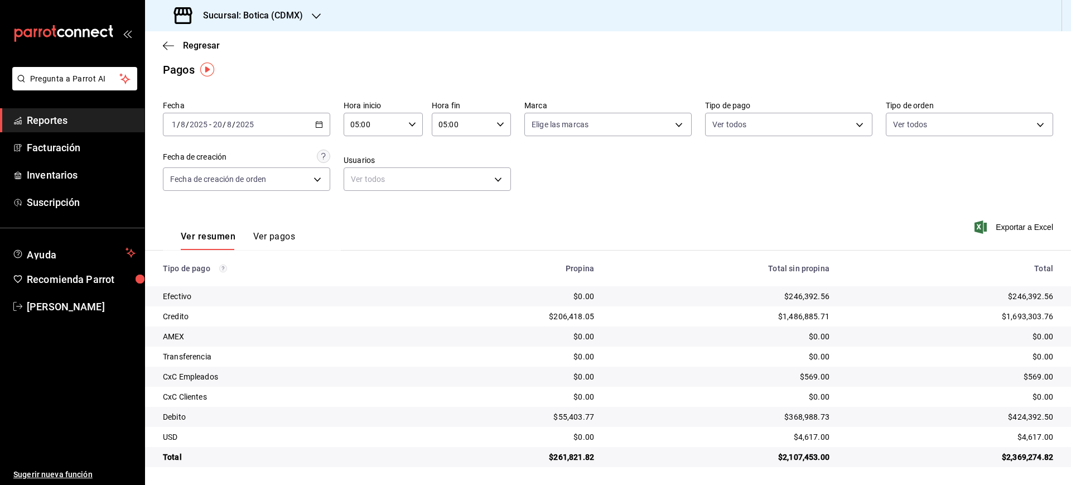
click at [508, 165] on div "Fecha [DATE] [DATE] - [DATE] [DATE] Hora inicio 05:00 Hora inicio Hora fin 05:0…" at bounding box center [608, 150] width 890 height 108
click at [205, 44] on span "Regresar" at bounding box center [201, 45] width 37 height 11
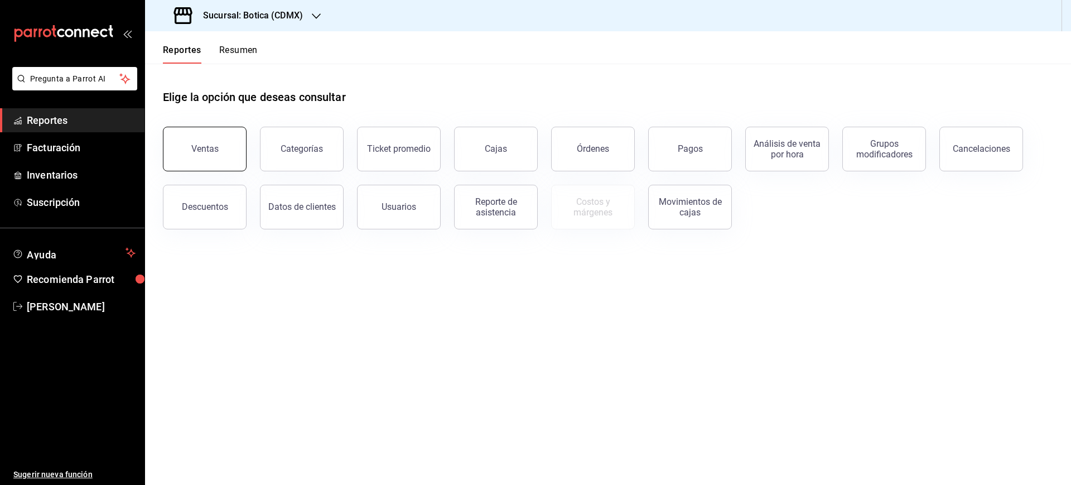
click at [215, 156] on button "Ventas" at bounding box center [205, 149] width 84 height 45
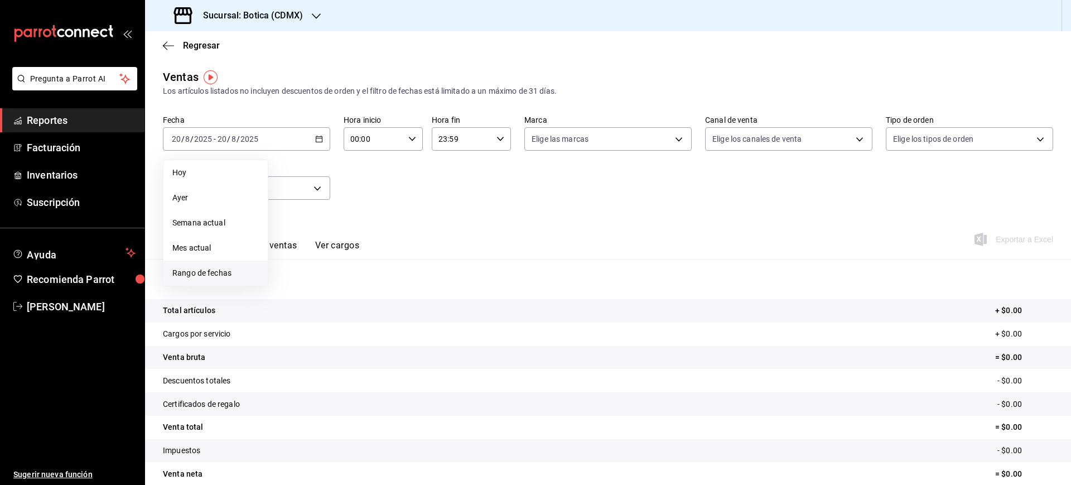
click at [216, 264] on li "Rango de fechas" at bounding box center [215, 273] width 104 height 25
click at [369, 213] on abbr "1" at bounding box center [371, 213] width 4 height 8
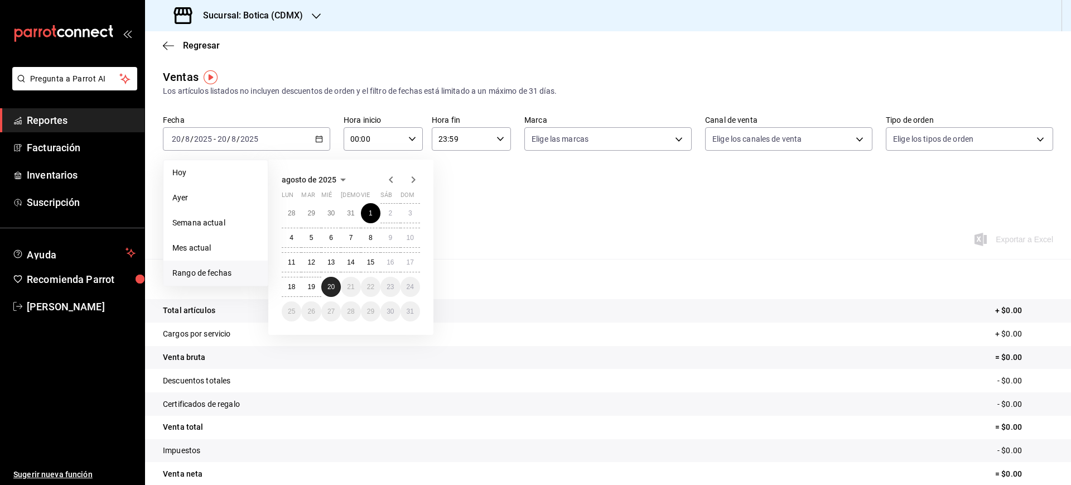
drag, startPoint x: 339, startPoint y: 290, endPoint x: 355, endPoint y: 245, distance: 46.9
click at [338, 289] on button "20" at bounding box center [331, 287] width 20 height 20
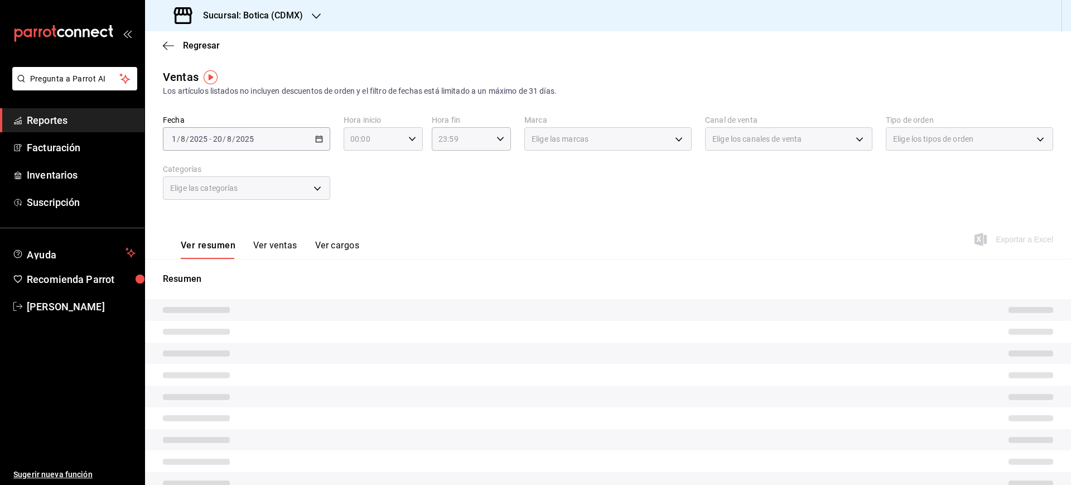
click at [413, 139] on div "00:00 Hora inicio" at bounding box center [383, 138] width 79 height 23
click at [364, 228] on span "05" at bounding box center [360, 231] width 21 height 9
type input "05:00"
click at [491, 139] on div at bounding box center [535, 242] width 1071 height 485
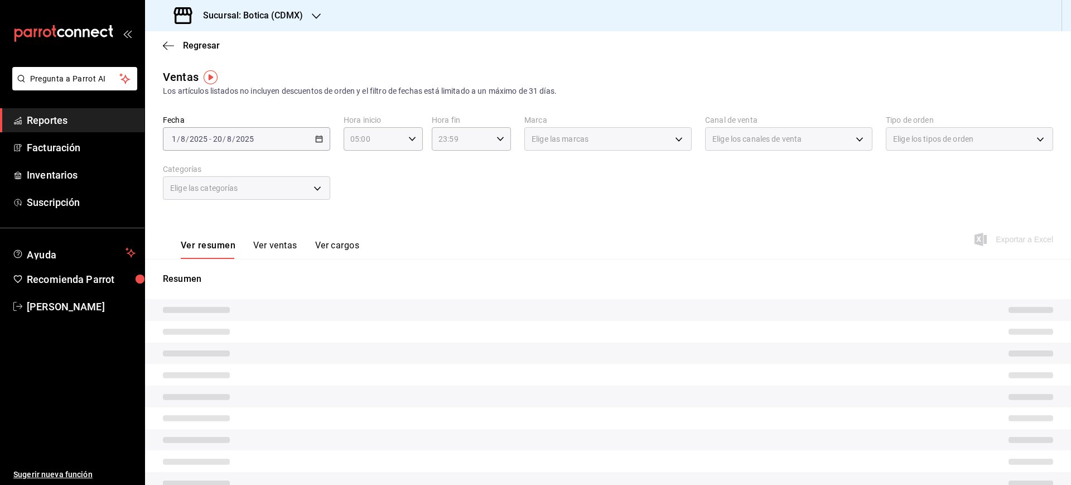
click at [497, 139] on icon "button" at bounding box center [501, 139] width 8 height 8
click at [451, 168] on span "05" at bounding box center [447, 166] width 21 height 9
click at [493, 166] on span "00" at bounding box center [486, 167] width 21 height 9
type input "05:00"
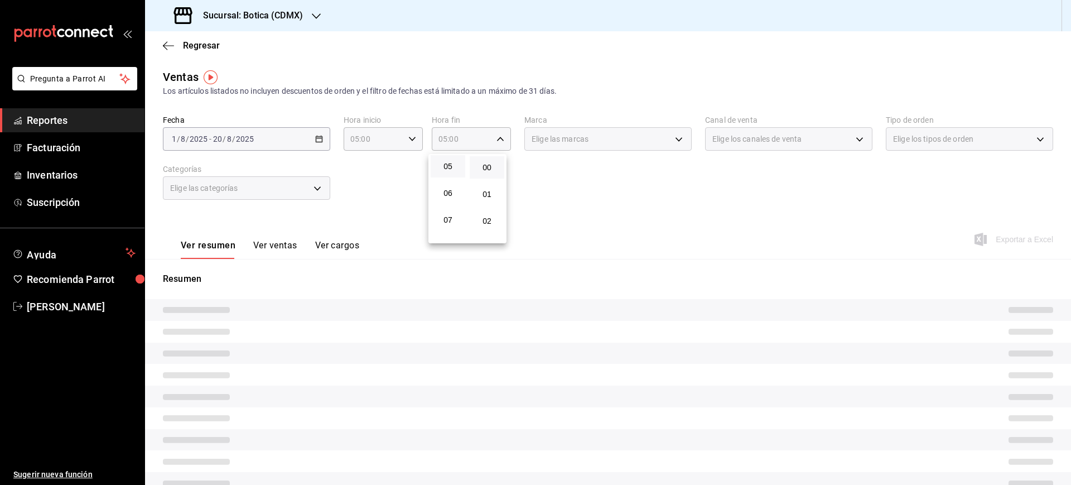
click at [723, 209] on div at bounding box center [535, 242] width 1071 height 485
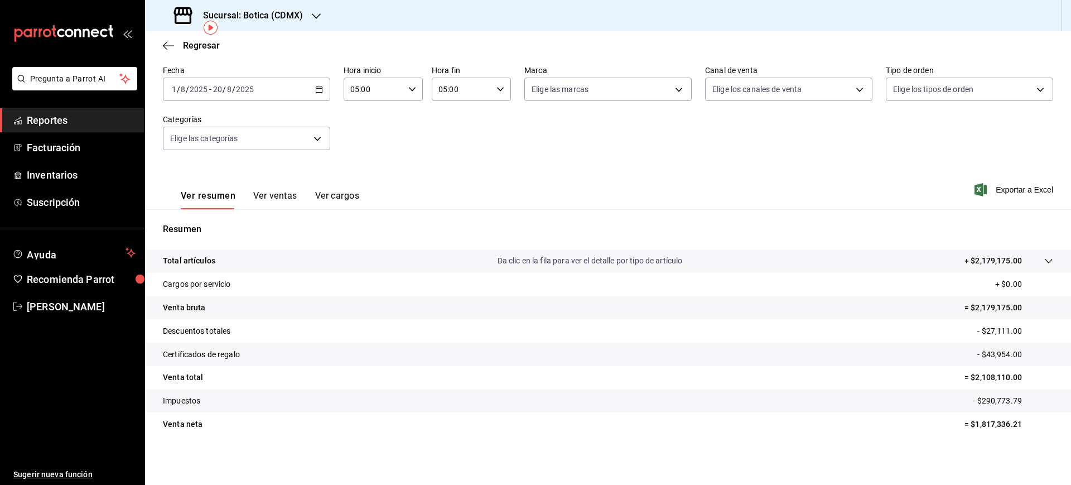
scroll to position [50, 0]
drag, startPoint x: 76, startPoint y: 303, endPoint x: 292, endPoint y: 254, distance: 220.9
click at [76, 303] on span "[PERSON_NAME]" at bounding box center [81, 306] width 109 height 15
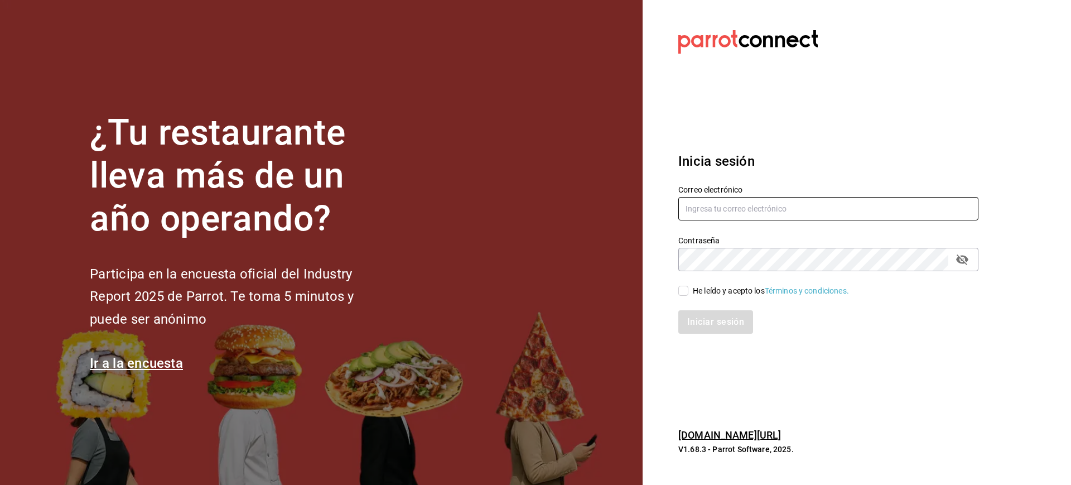
type input "[PERSON_NAME][EMAIL_ADDRESS][PERSON_NAME][DOMAIN_NAME]"
